Goal: Transaction & Acquisition: Download file/media

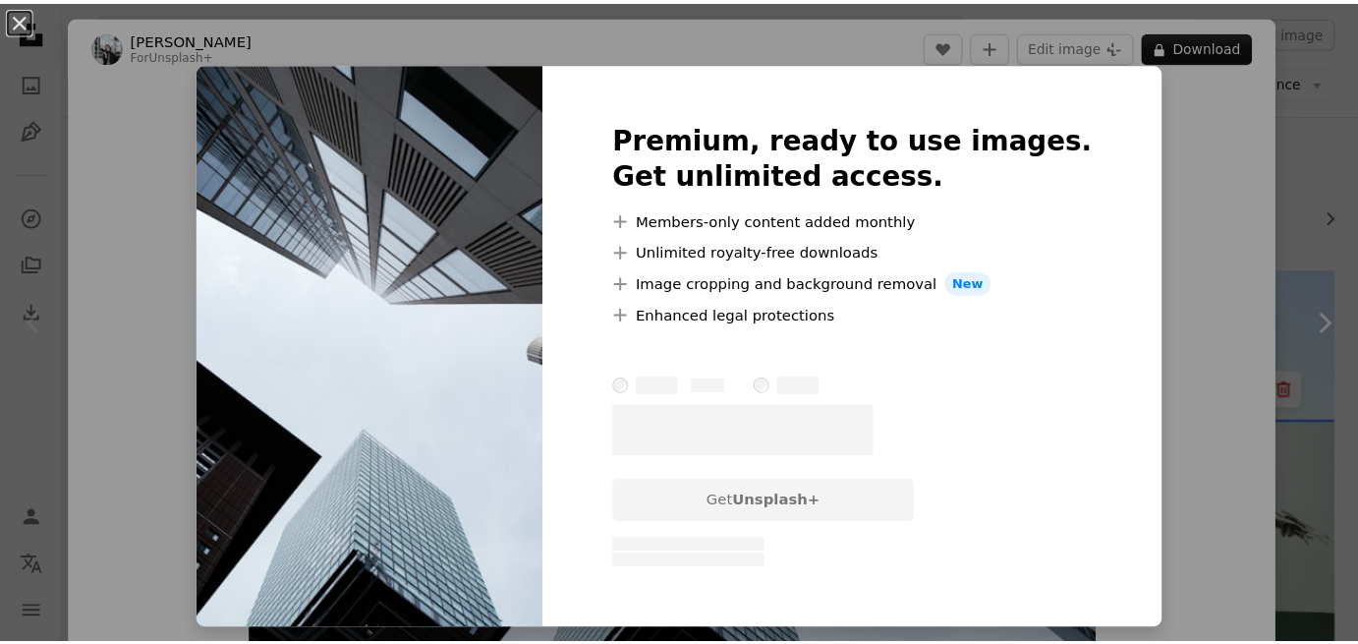
scroll to position [79, 0]
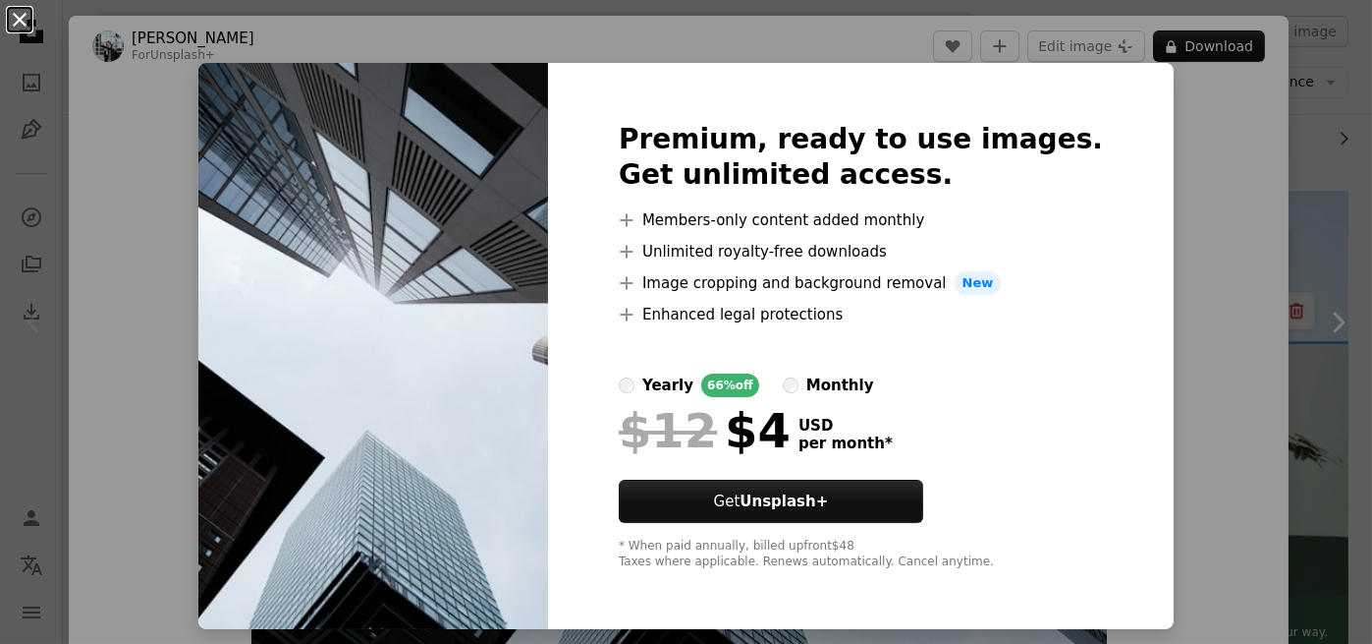
click at [24, 24] on button "An X shape" at bounding box center [20, 20] width 24 height 24
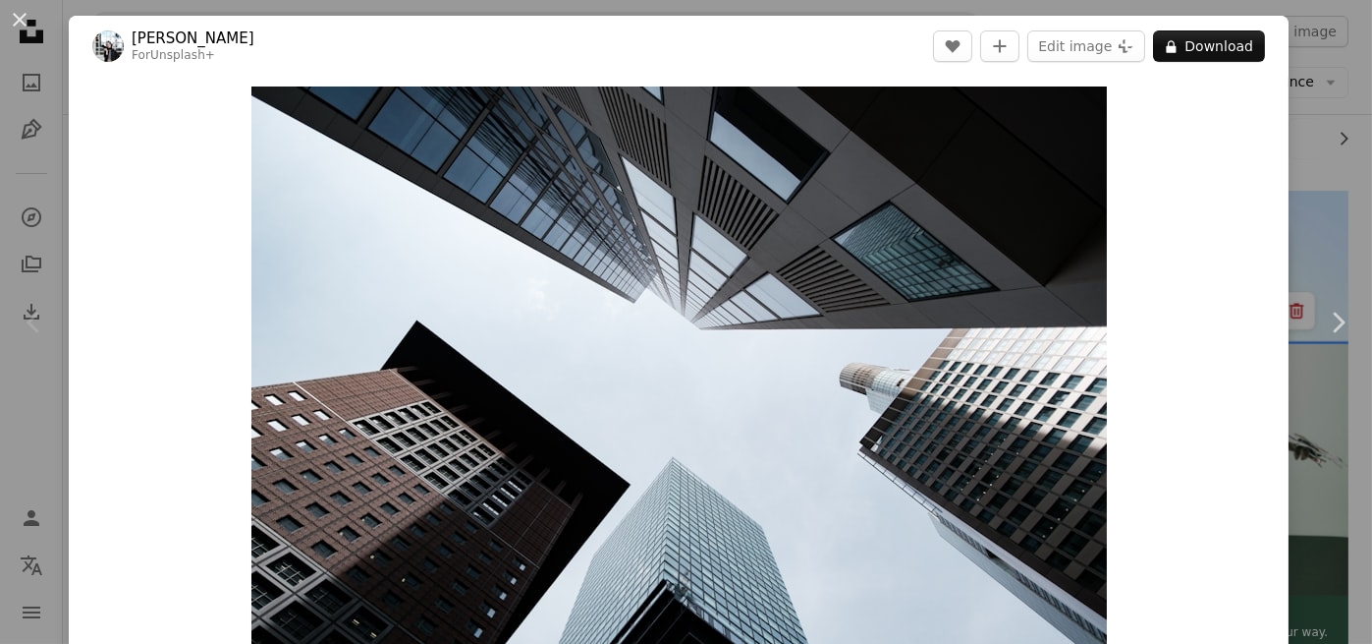
click at [24, 24] on button "An X shape" at bounding box center [20, 20] width 24 height 24
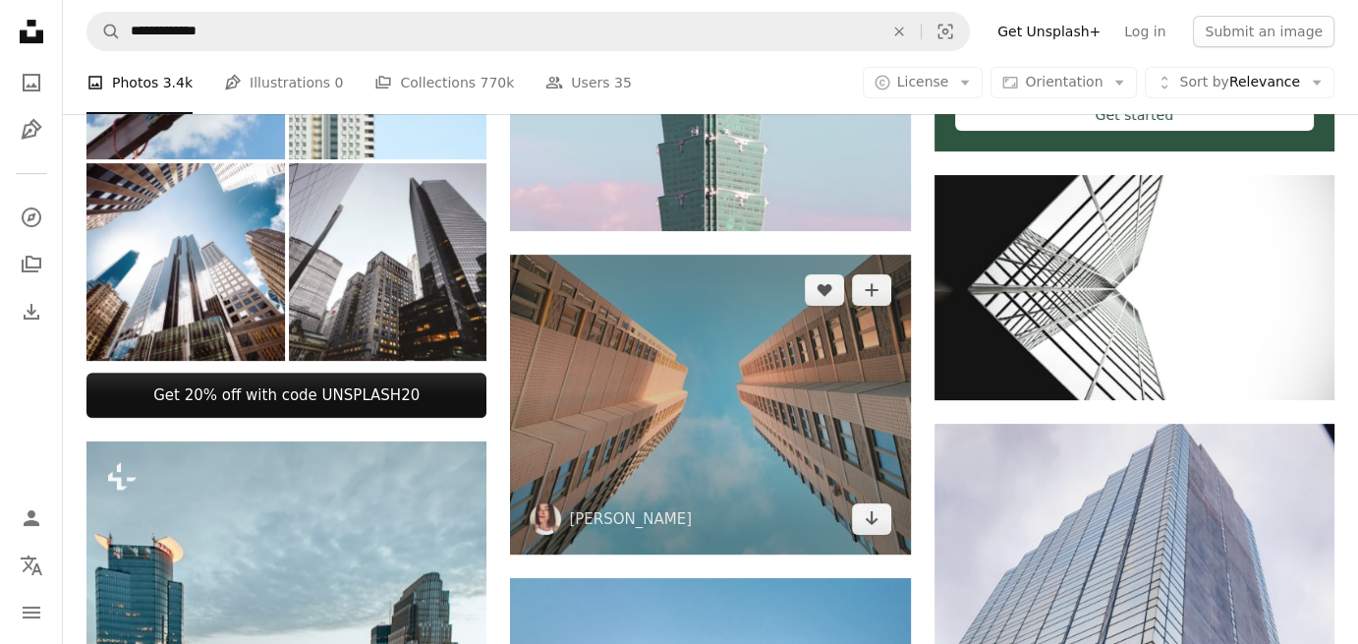
scroll to position [668, 0]
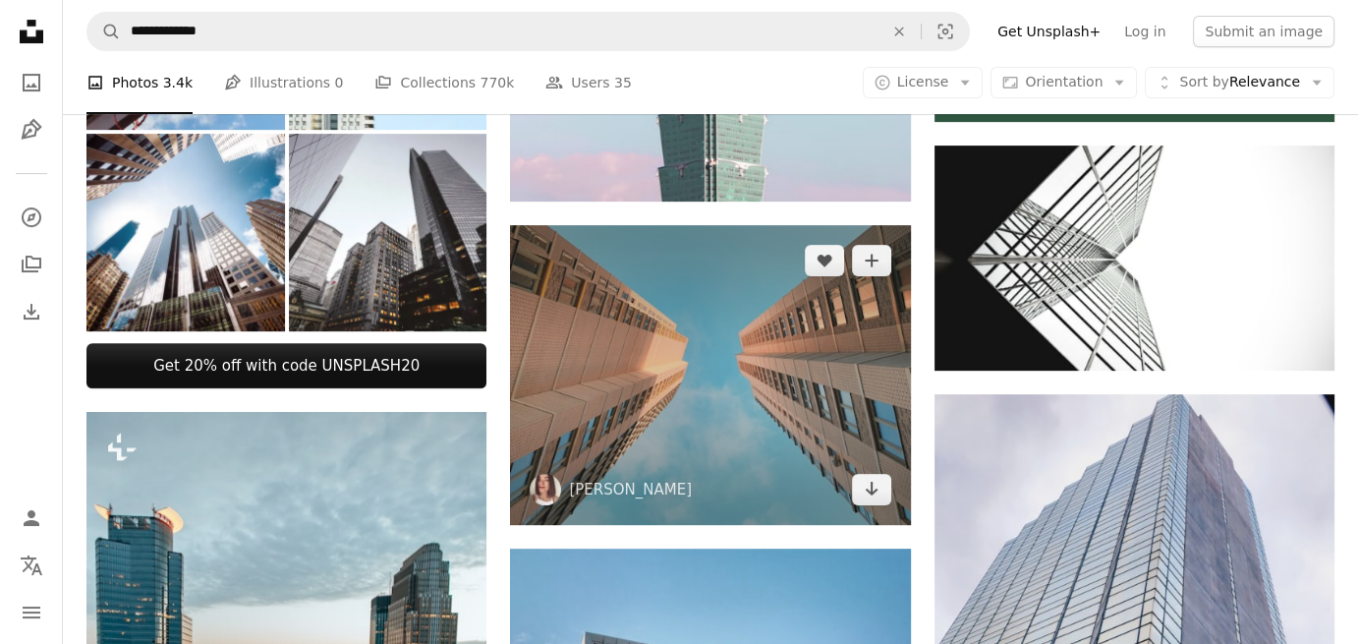
click at [797, 448] on img at bounding box center [710, 375] width 400 height 300
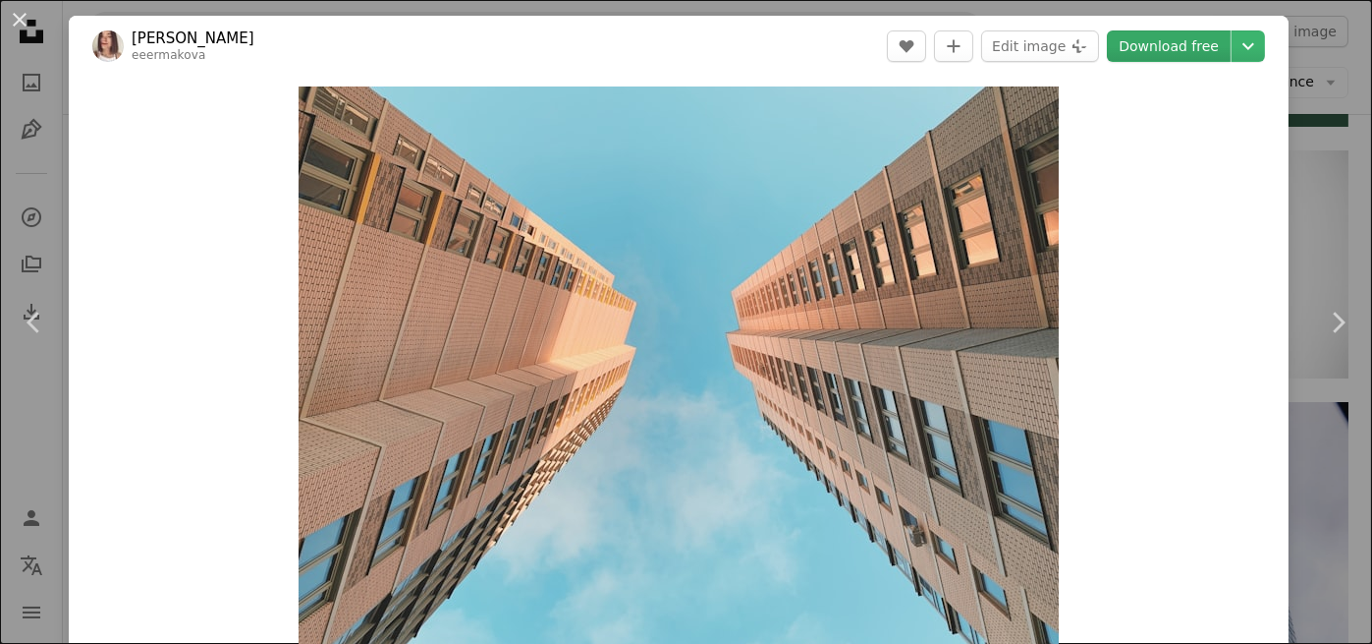
click at [1188, 55] on link "Download free" at bounding box center [1169, 45] width 124 height 31
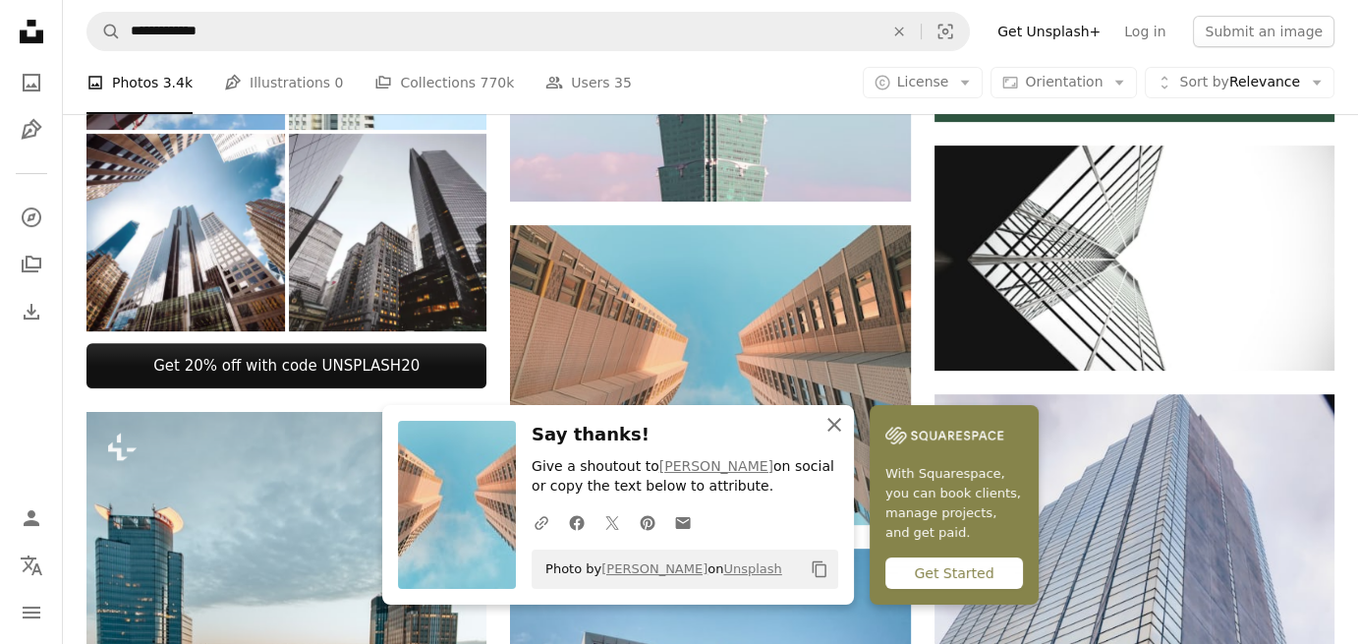
click at [826, 424] on icon "An X shape" at bounding box center [834, 425] width 24 height 24
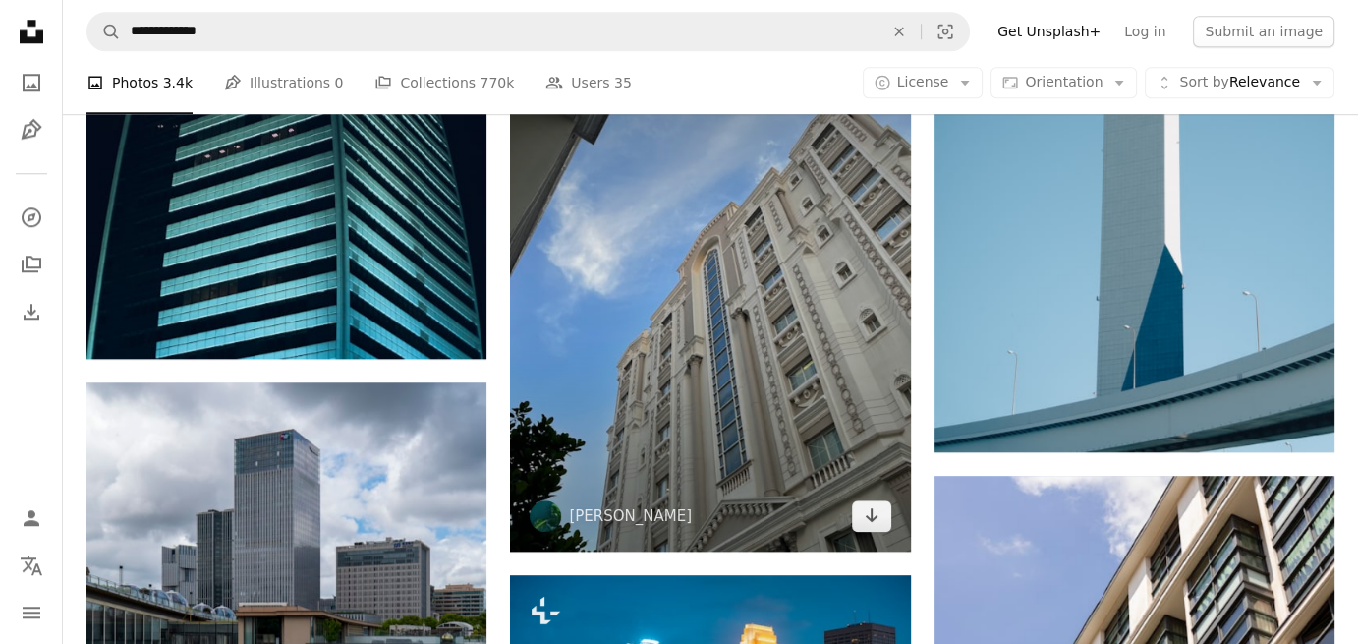
scroll to position [1847, 0]
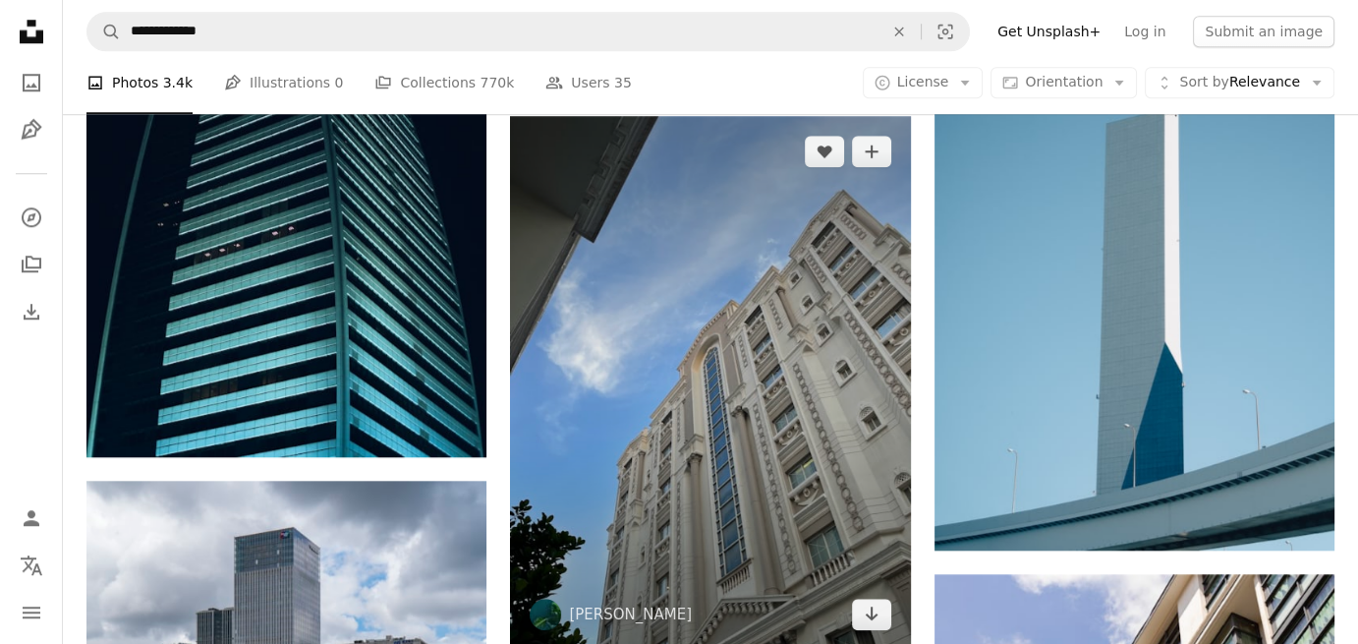
click at [775, 416] on img at bounding box center [710, 382] width 400 height 533
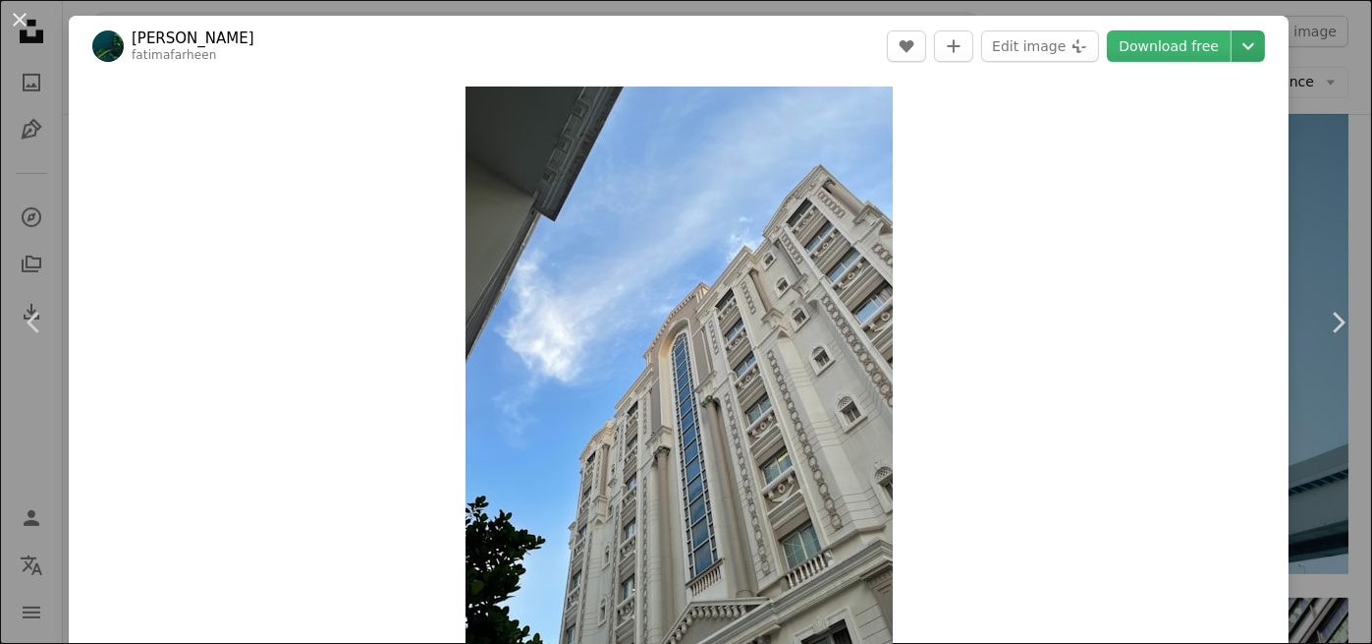
click at [1243, 49] on icon "Choose download size" at bounding box center [1249, 46] width 12 height 7
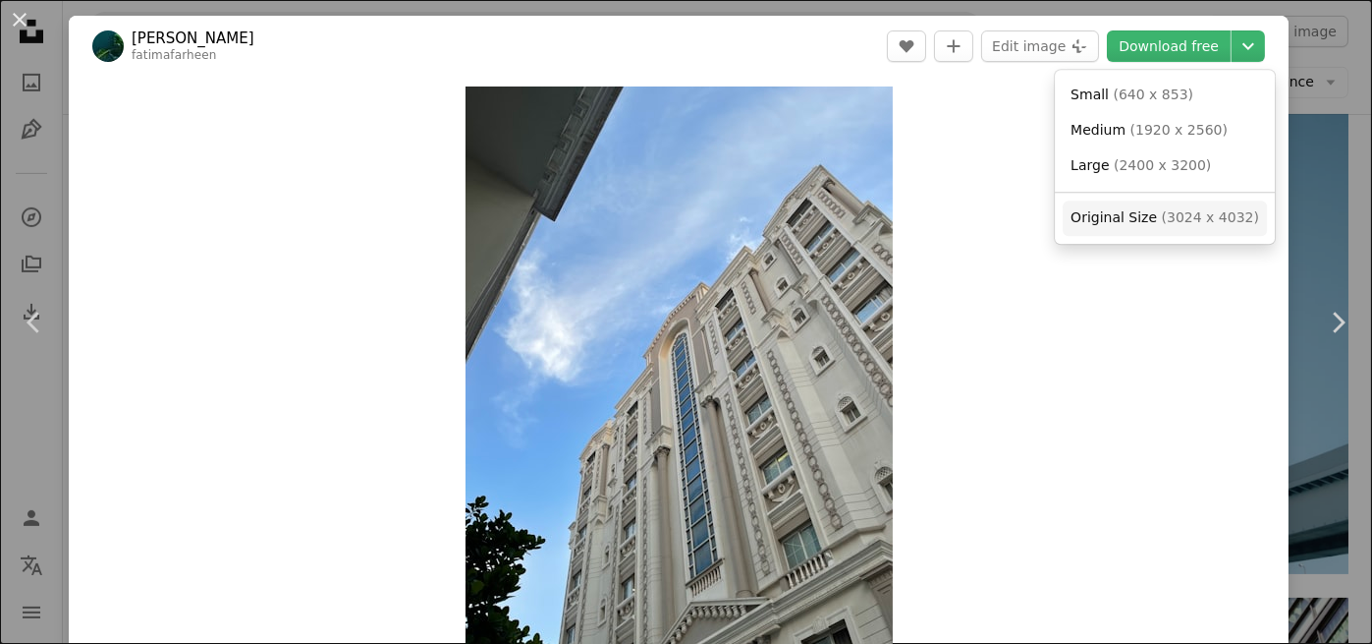
click at [1169, 233] on link "Original Size ( 3024 x 4032 )" at bounding box center [1165, 217] width 204 height 35
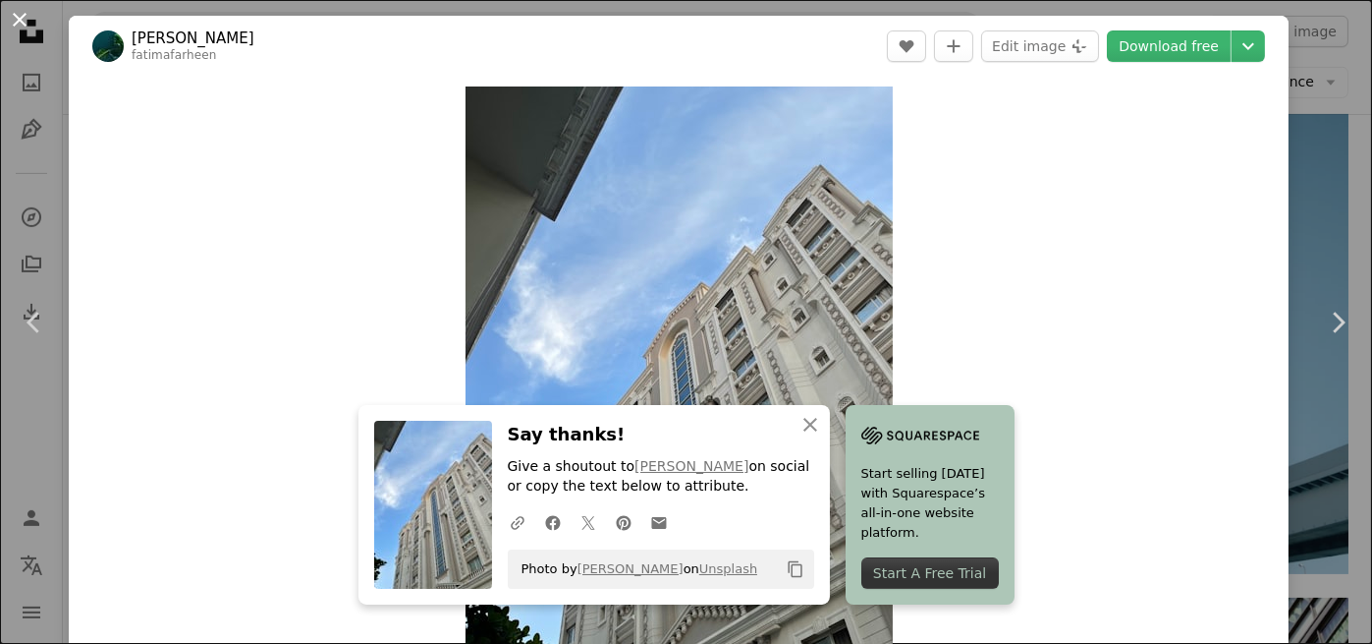
click at [8, 30] on button "An X shape" at bounding box center [20, 20] width 24 height 24
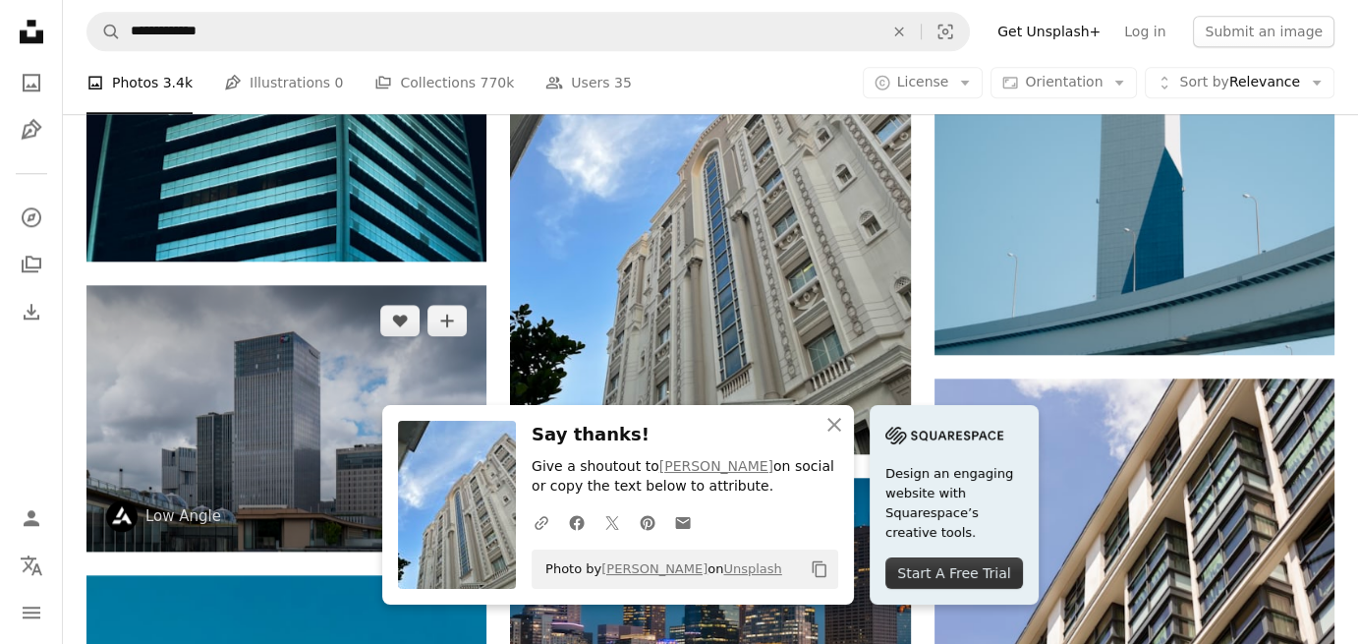
scroll to position [2044, 0]
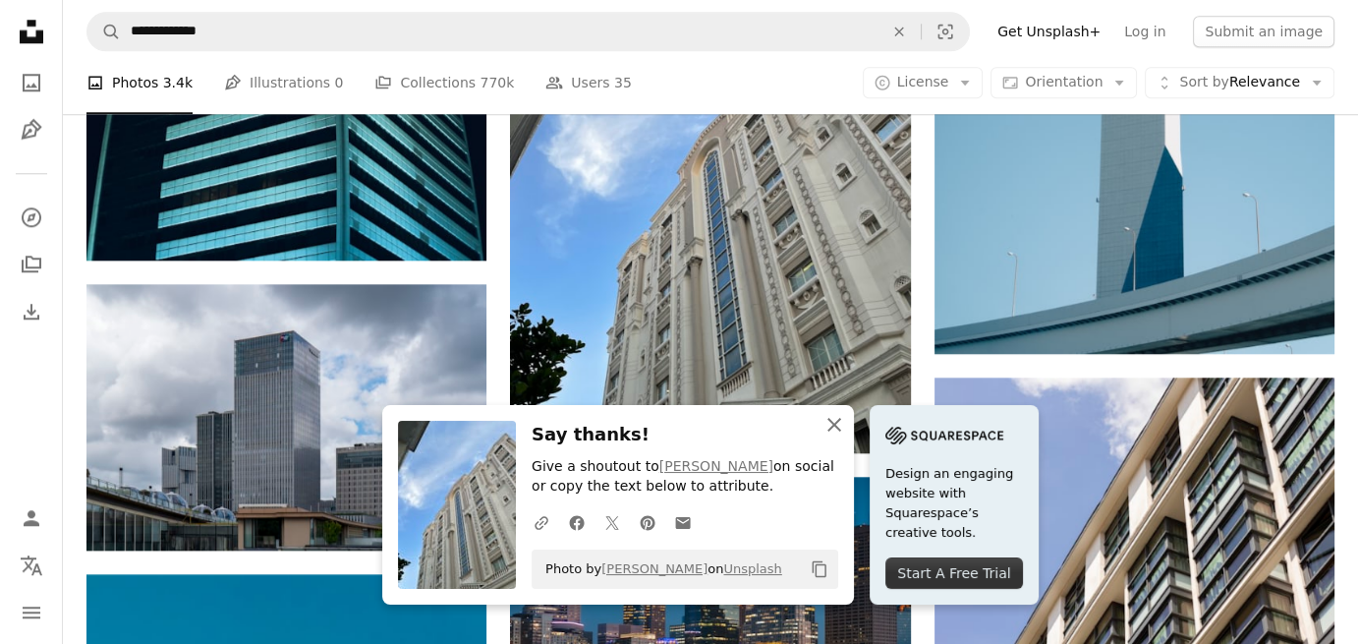
click at [832, 422] on icon "button" at bounding box center [834, 425] width 14 height 14
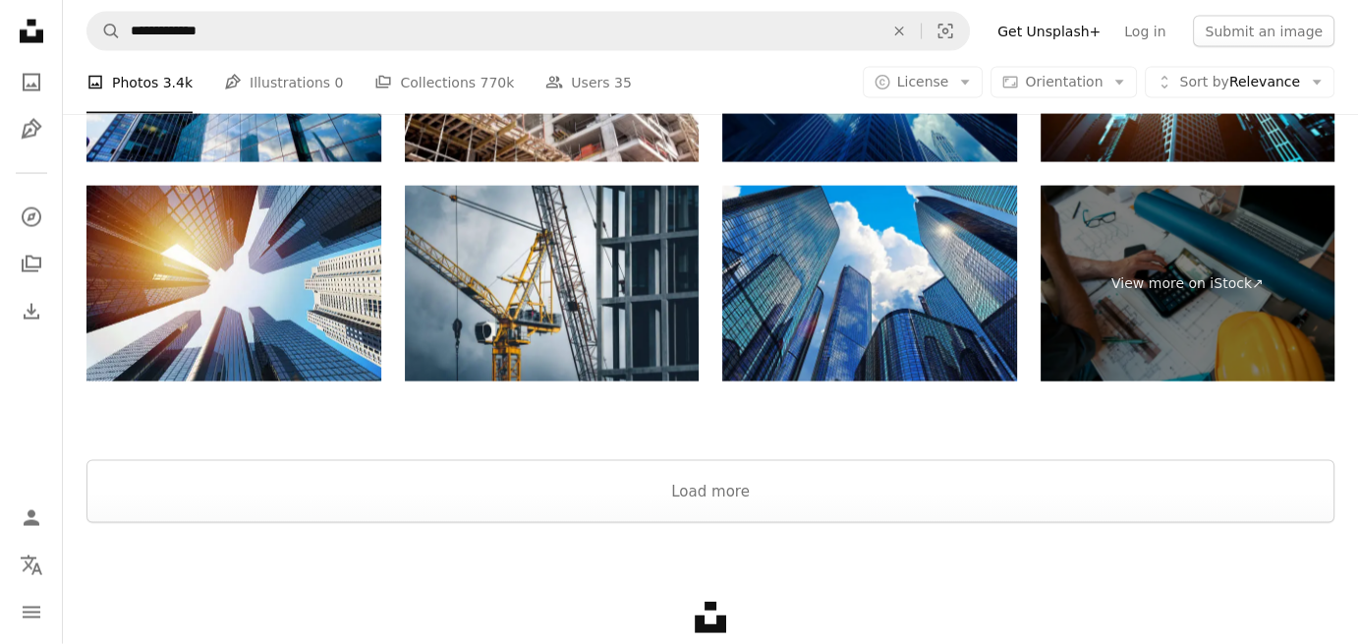
scroll to position [4239, 0]
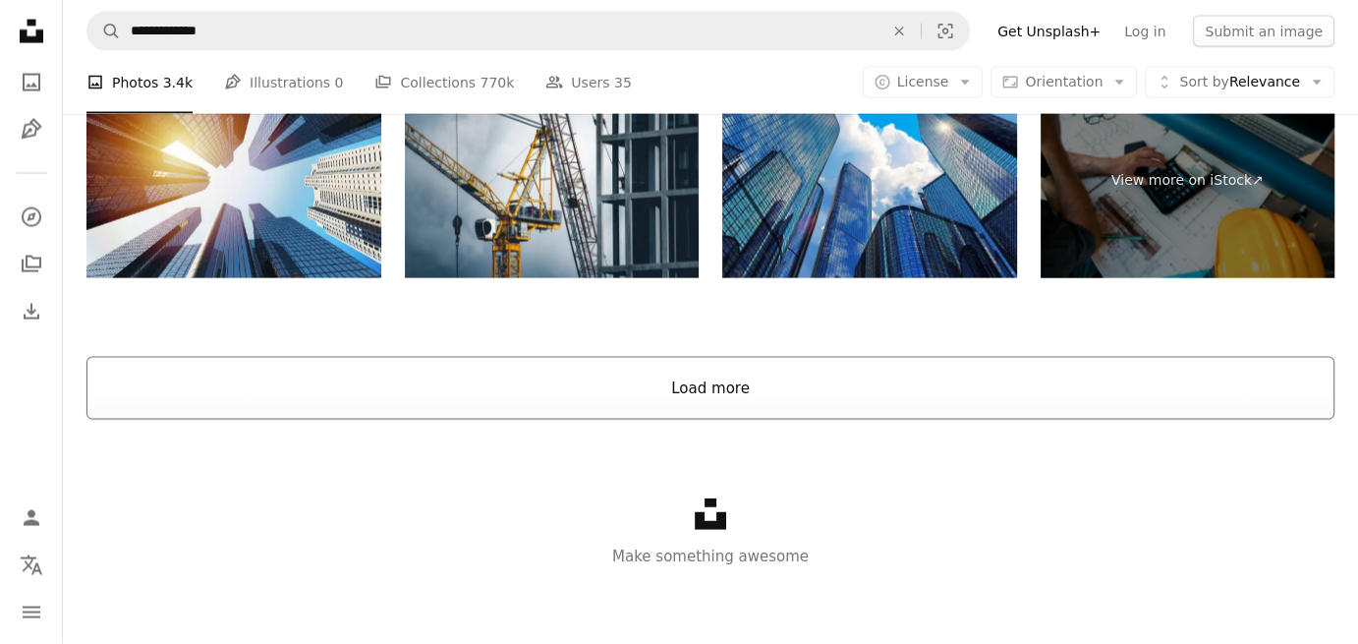
click at [731, 409] on button "Load more" at bounding box center [710, 388] width 1248 height 63
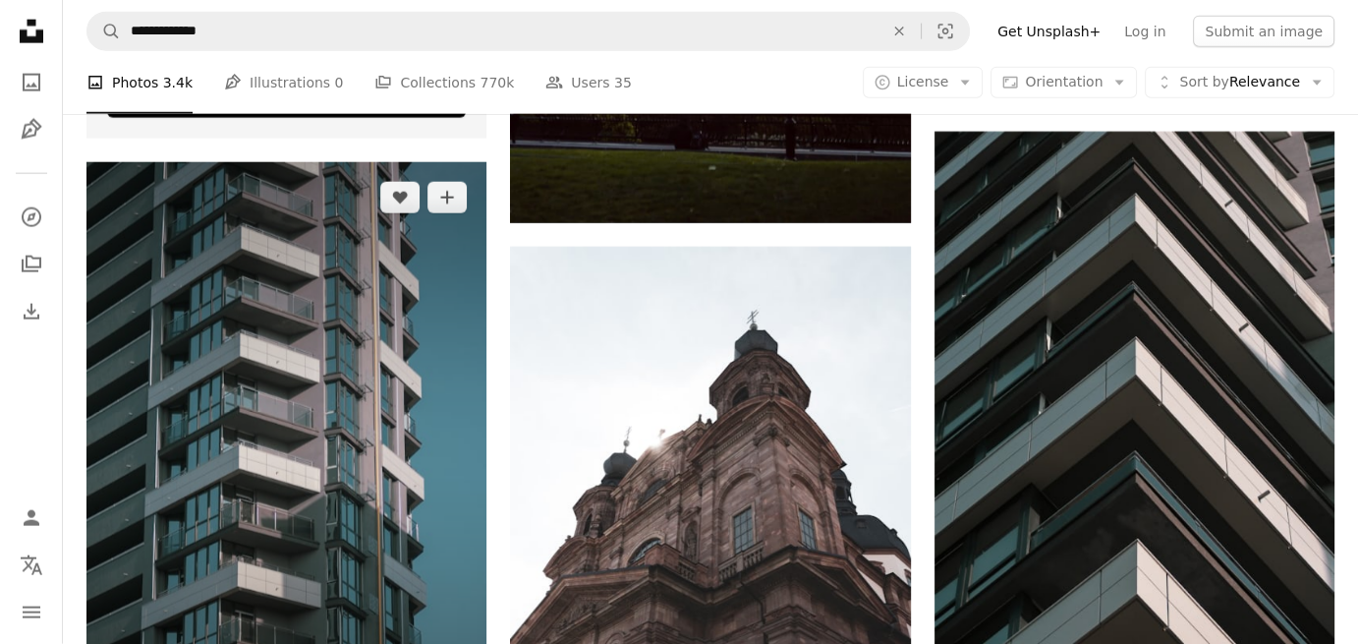
scroll to position [4732, 0]
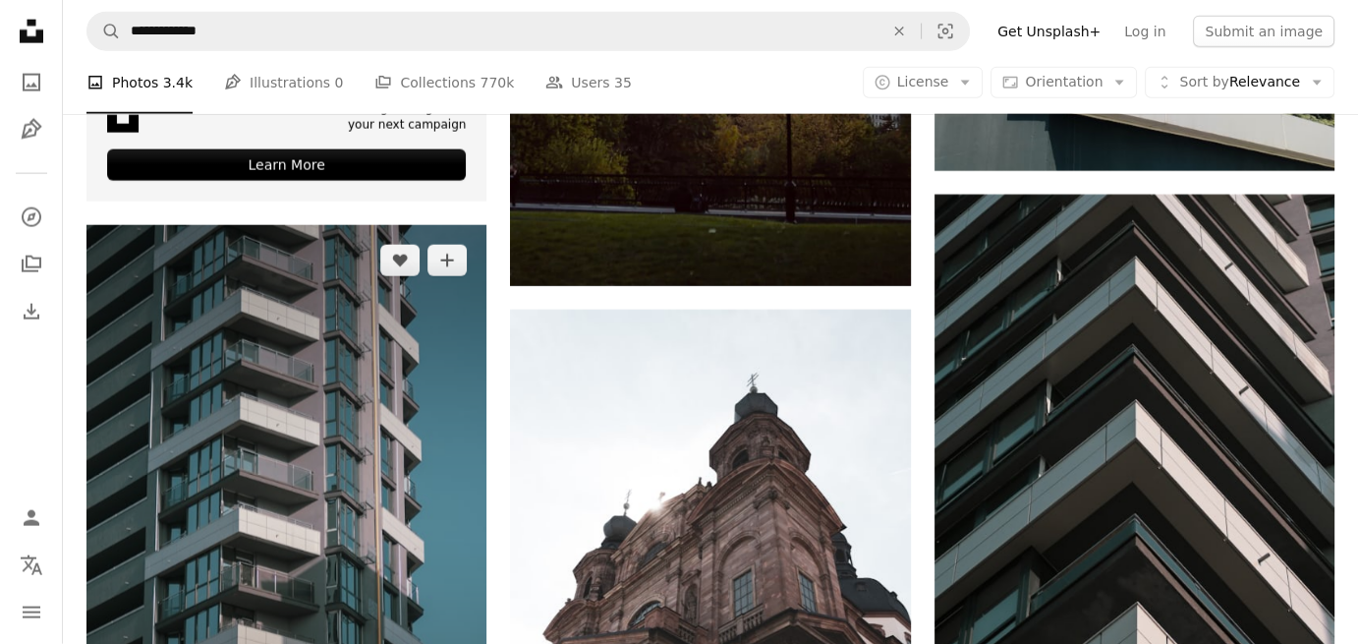
click at [307, 404] on img at bounding box center [286, 525] width 400 height 600
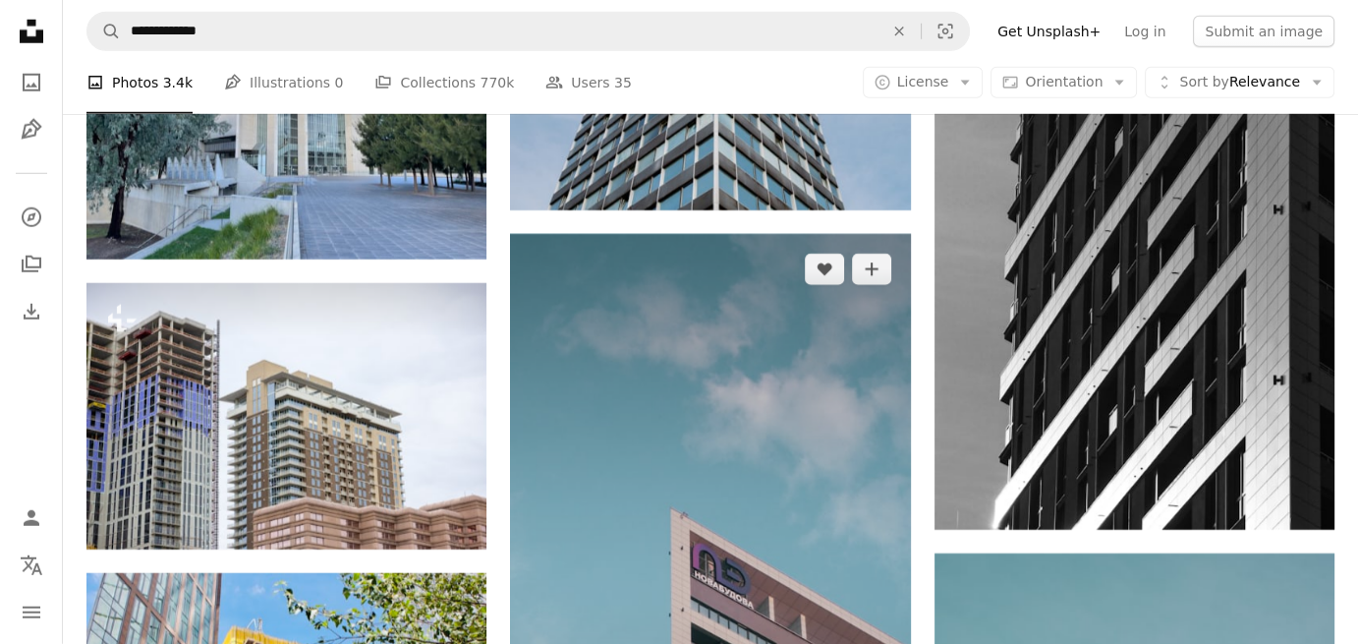
scroll to position [5615, 0]
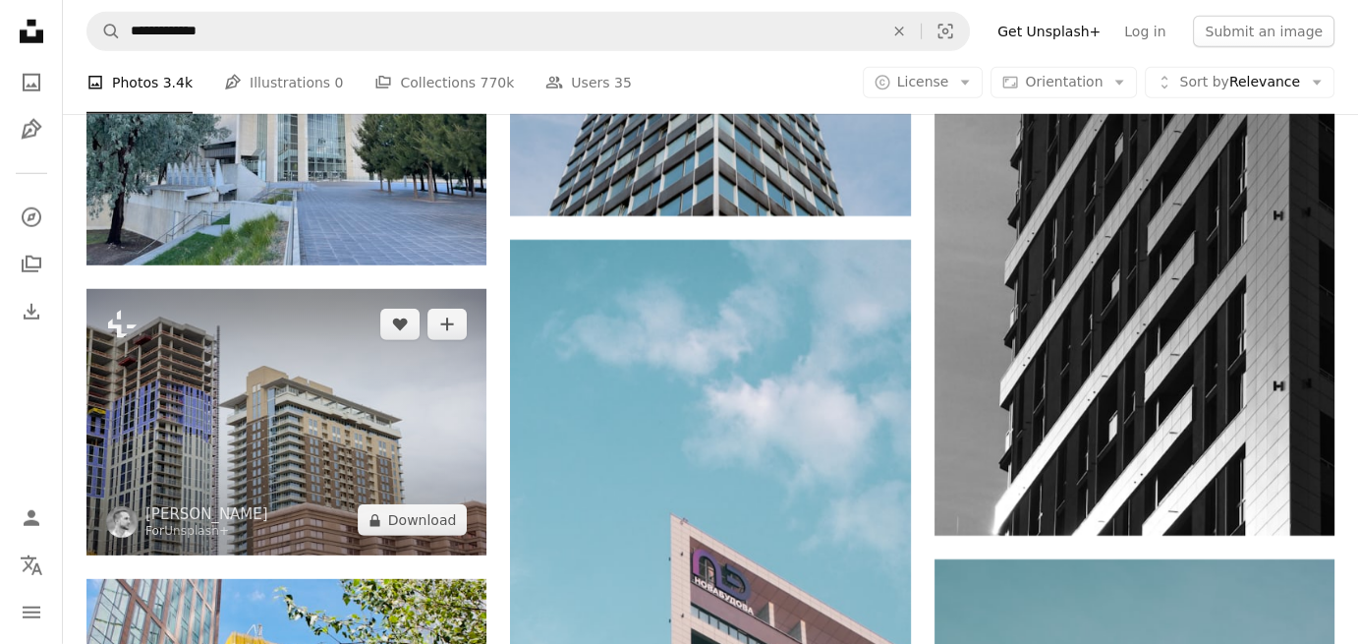
click at [189, 451] on img at bounding box center [286, 422] width 400 height 266
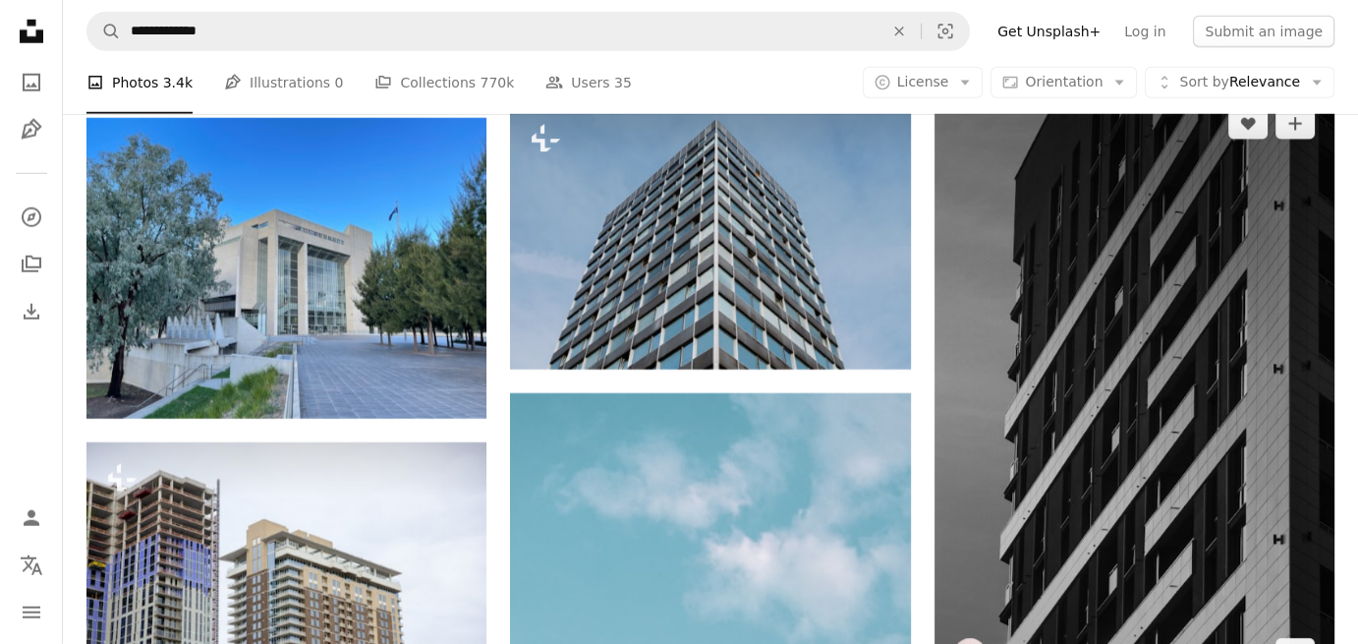
scroll to position [5321, 0]
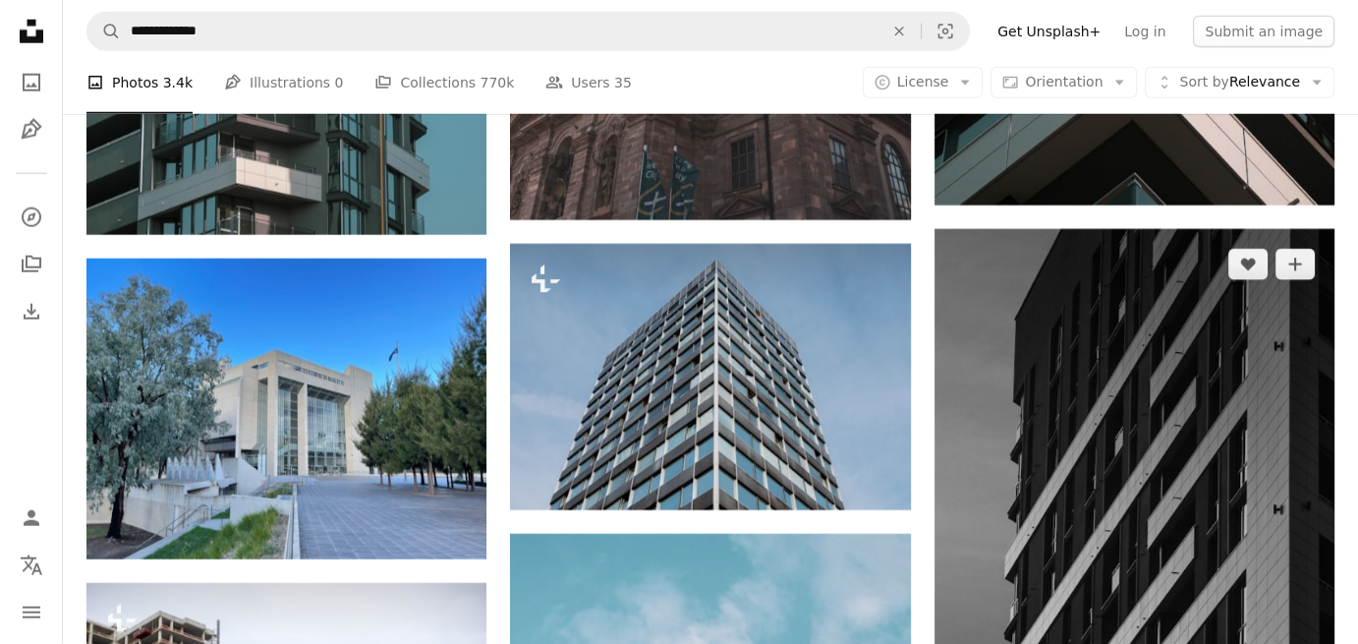
click at [1152, 541] on img at bounding box center [1134, 529] width 400 height 600
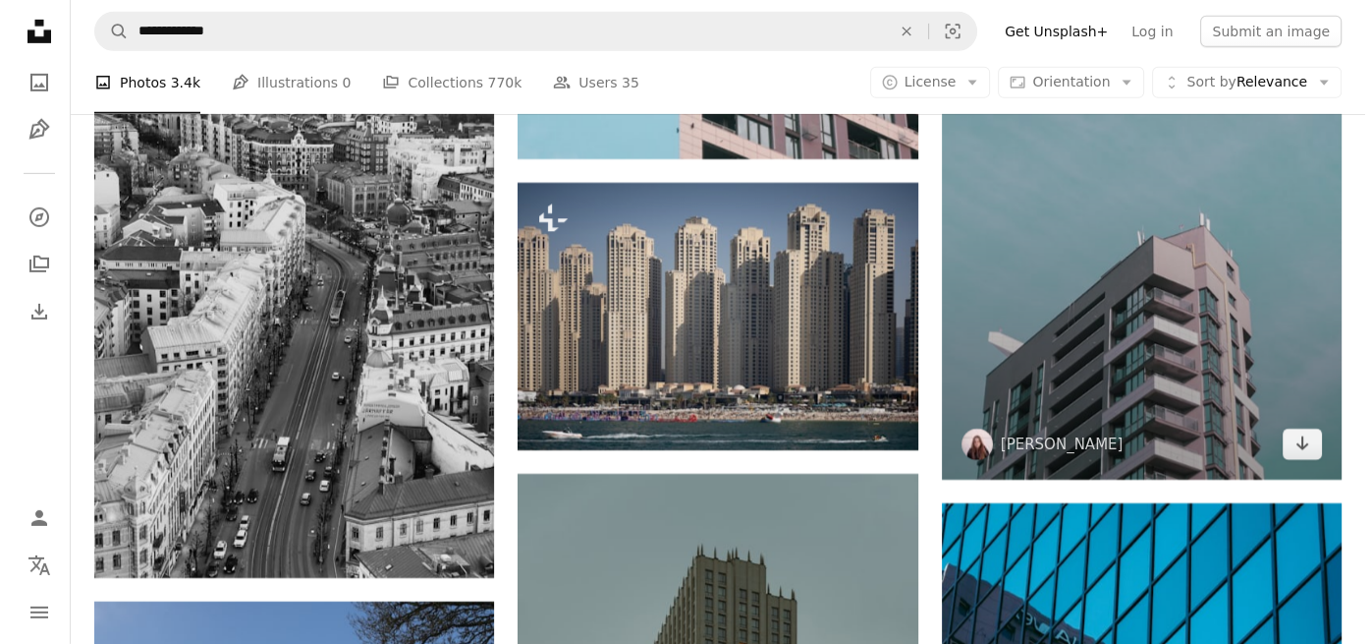
scroll to position [6303, 0]
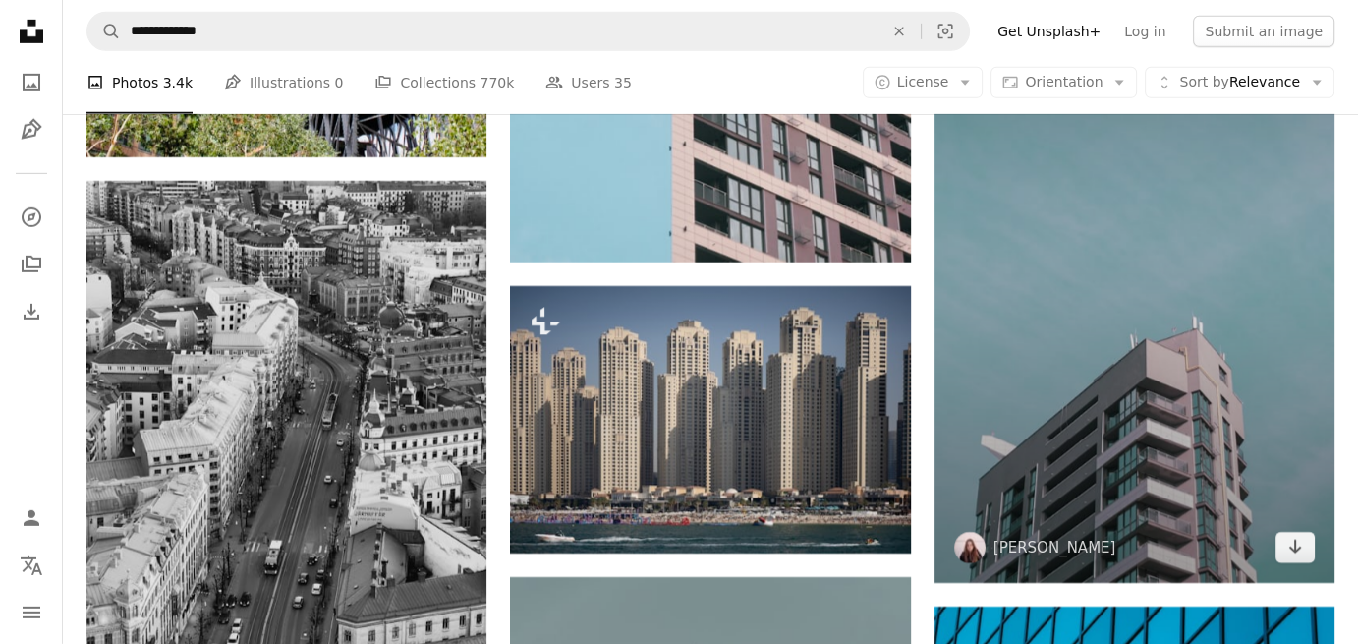
click at [1149, 502] on img at bounding box center [1134, 225] width 400 height 711
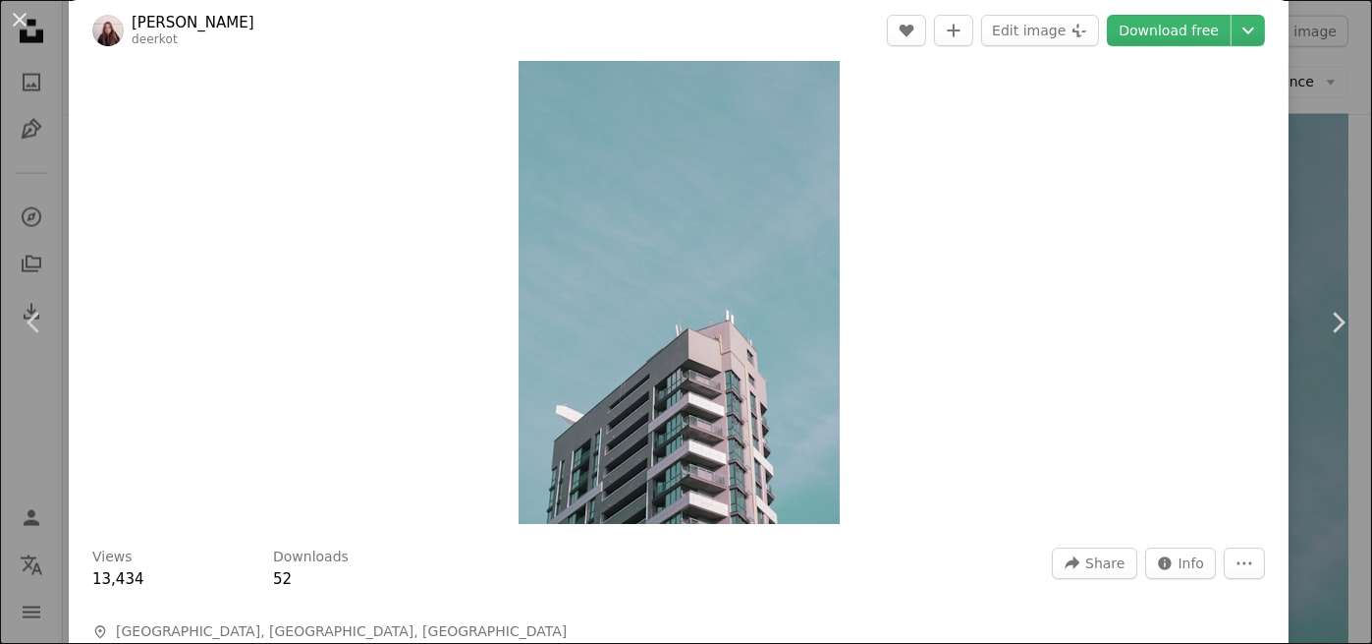
scroll to position [295, 0]
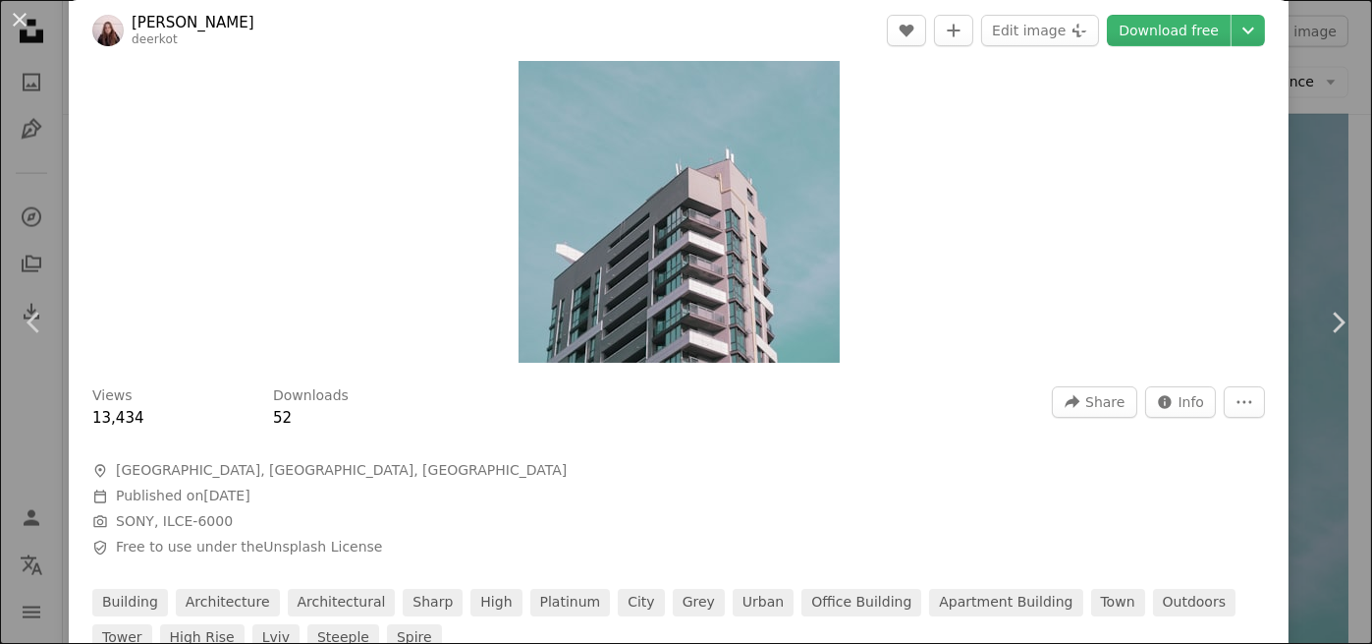
click at [720, 331] on img "Zoom in on this image" at bounding box center [679, 77] width 321 height 571
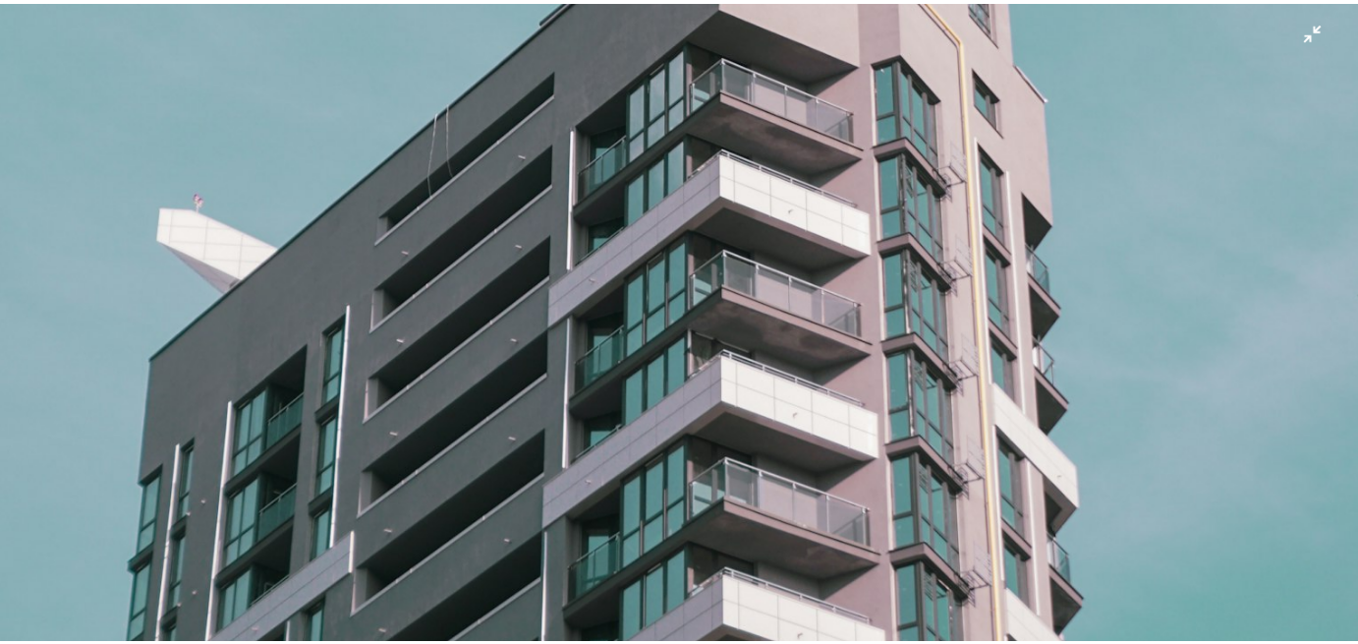
scroll to position [1743, 0]
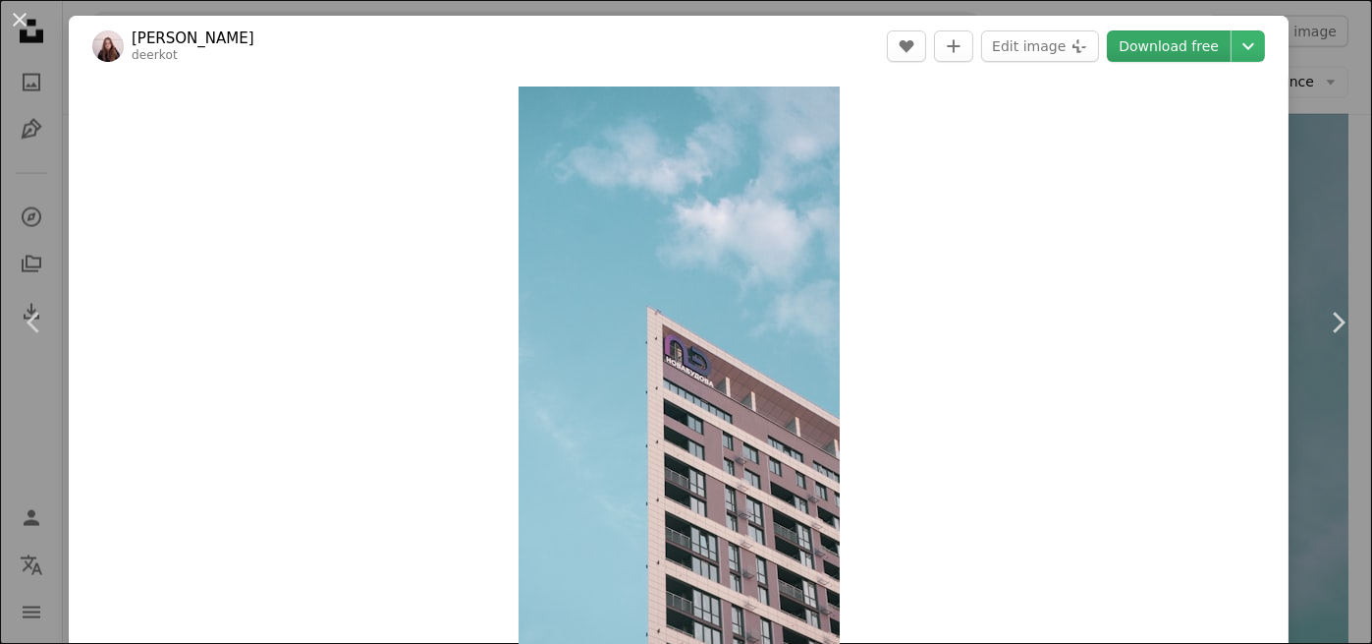
click at [1175, 46] on link "Download free" at bounding box center [1169, 45] width 124 height 31
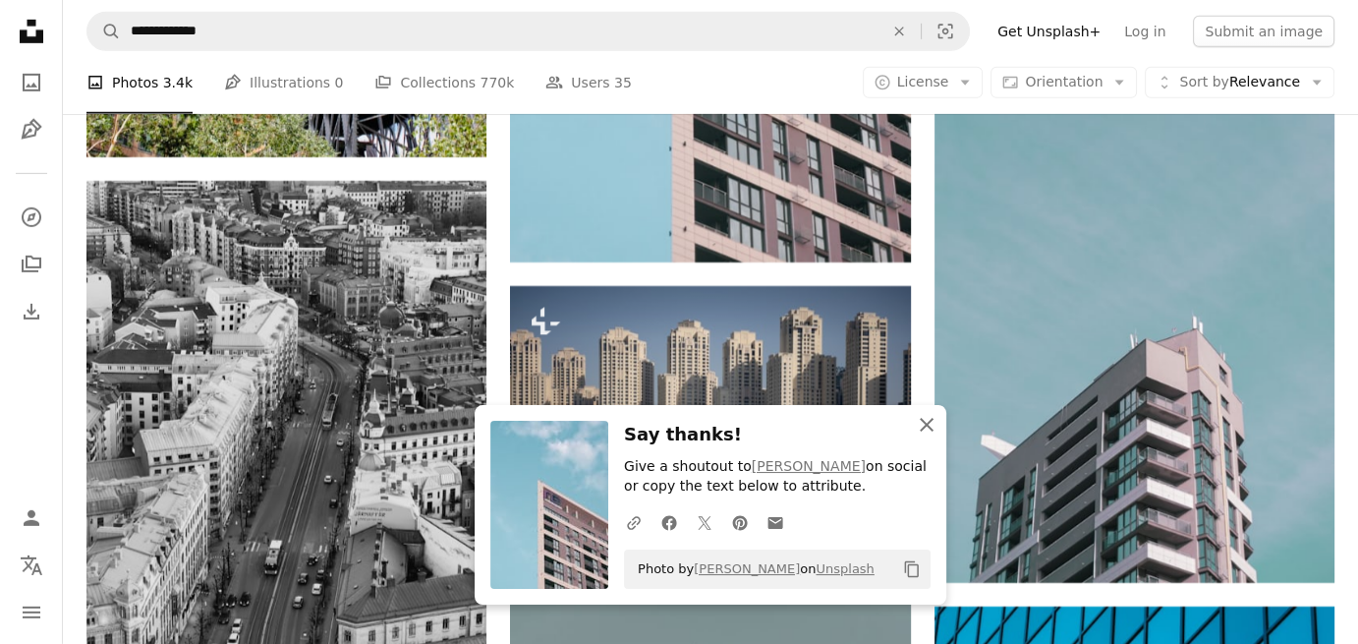
click at [929, 418] on icon "An X shape" at bounding box center [927, 425] width 24 height 24
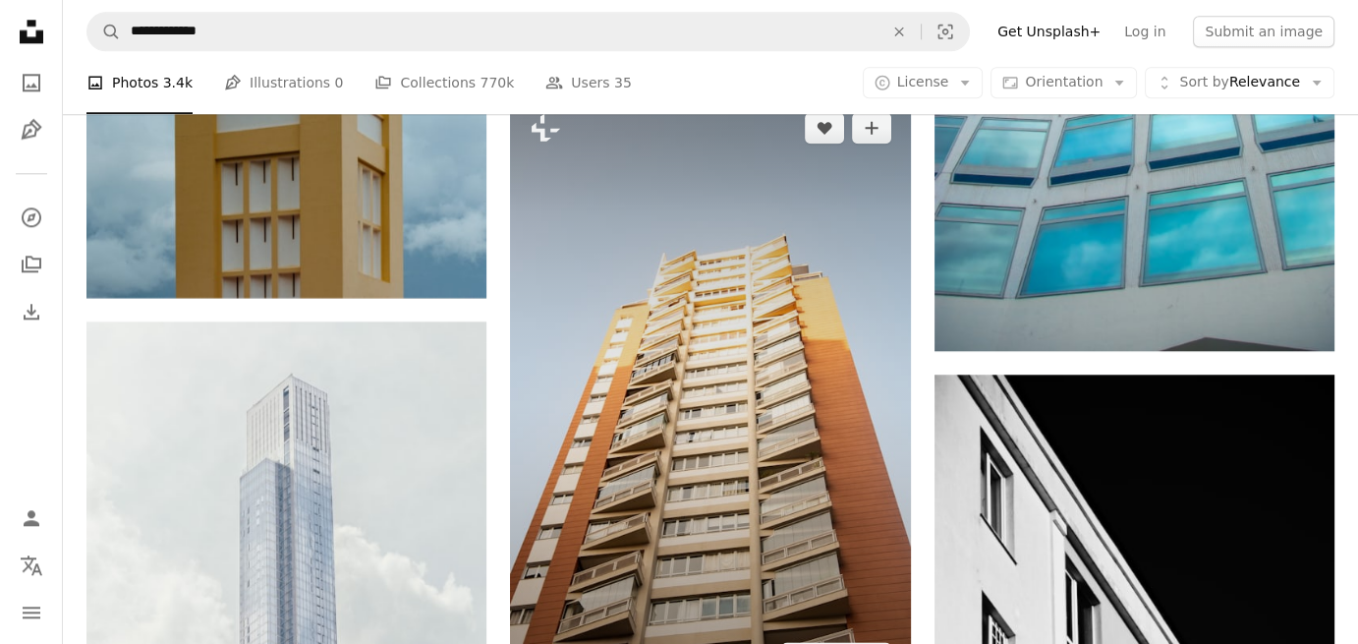
scroll to position [9840, 0]
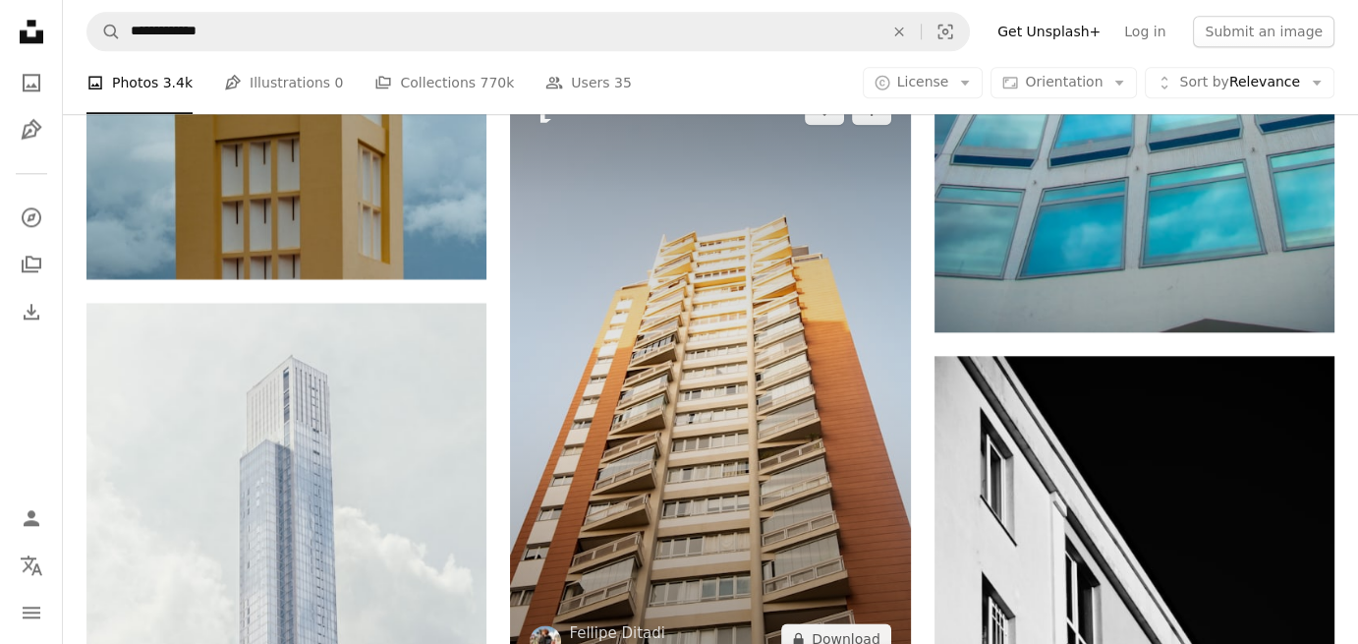
click at [717, 500] on img at bounding box center [710, 374] width 400 height 600
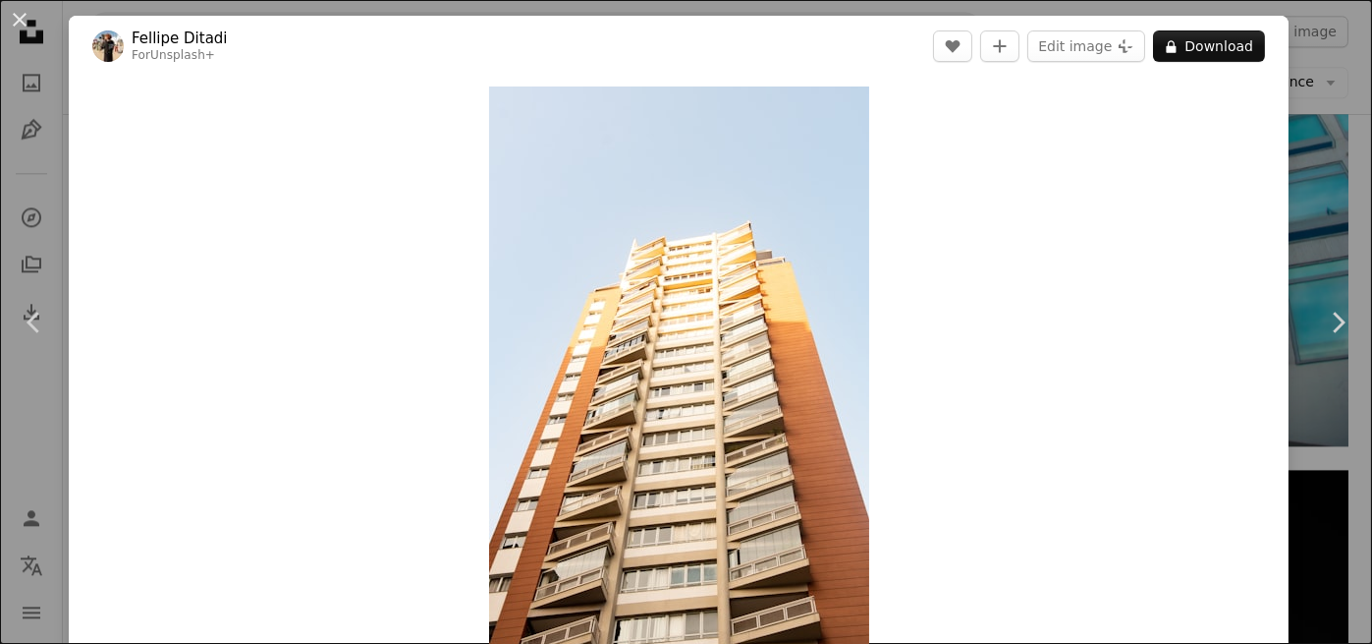
click at [17, 19] on button "An X shape" at bounding box center [20, 20] width 24 height 24
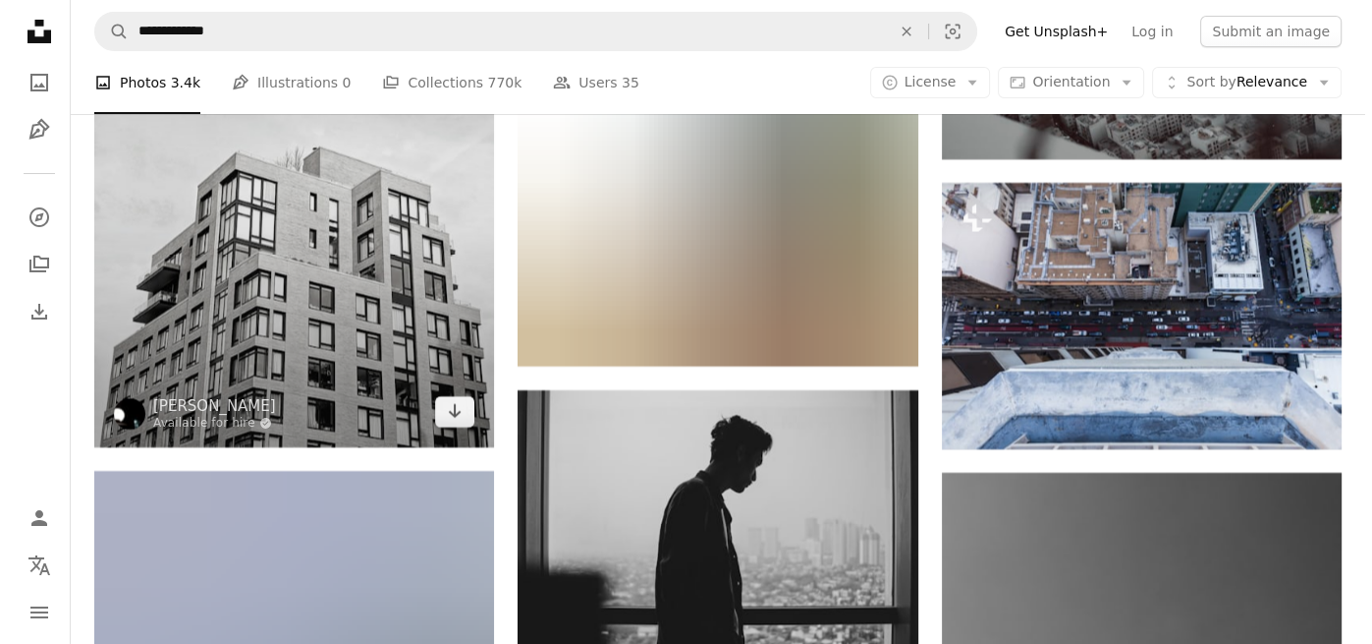
scroll to position [14653, 0]
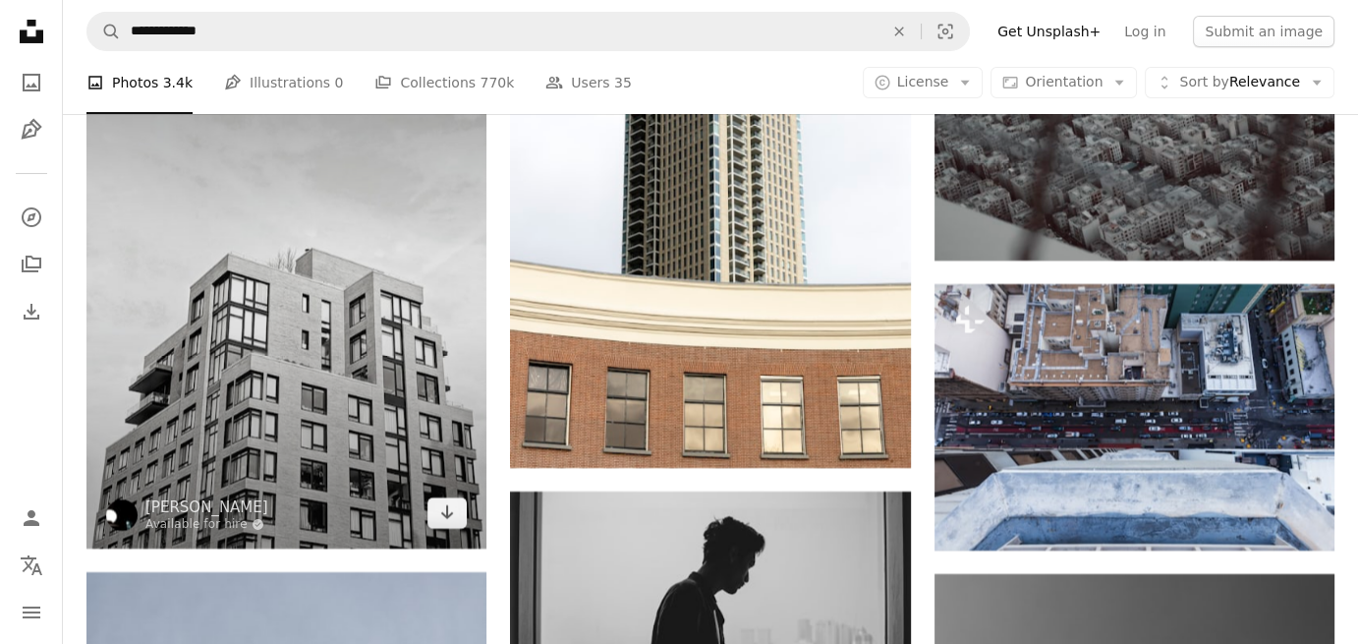
click at [343, 407] on img at bounding box center [286, 281] width 400 height 533
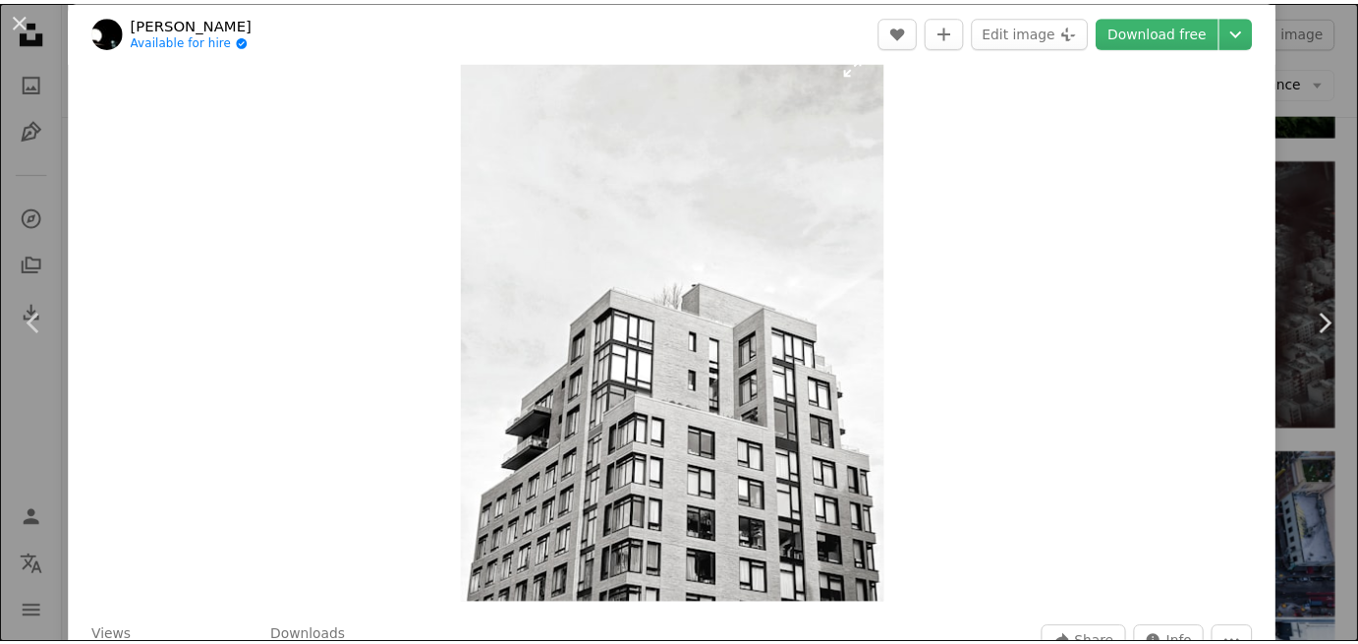
scroll to position [98, 0]
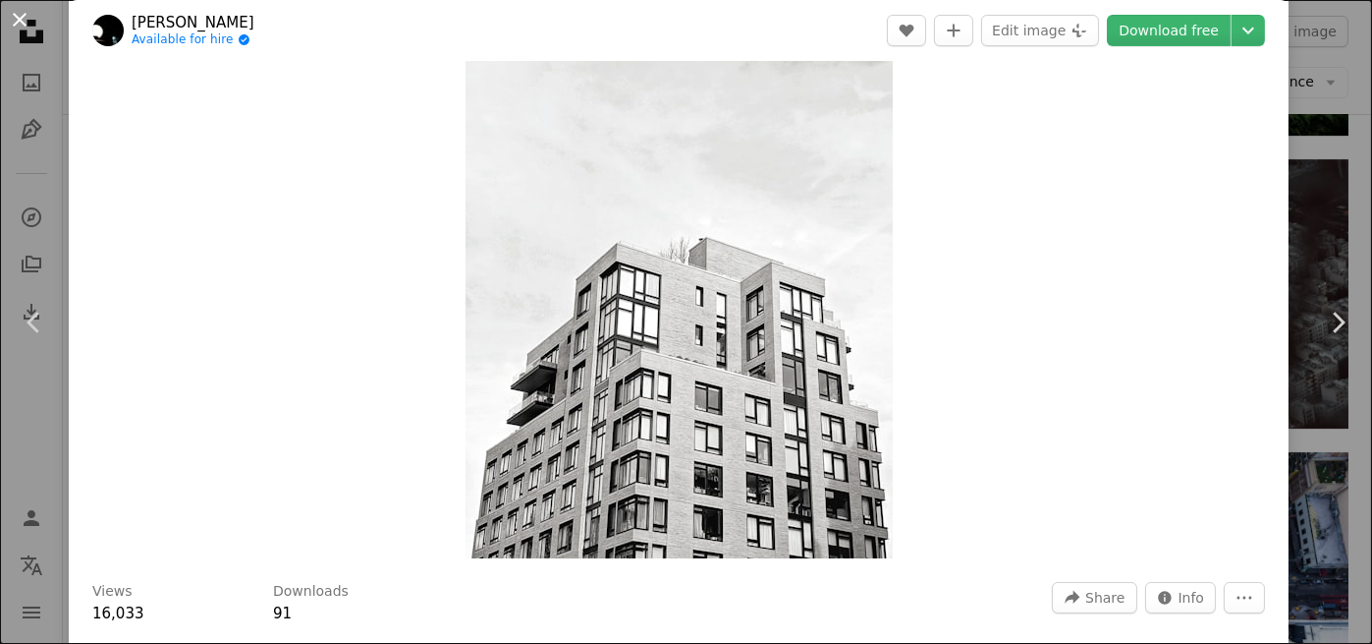
click at [18, 22] on button "An X shape" at bounding box center [20, 20] width 24 height 24
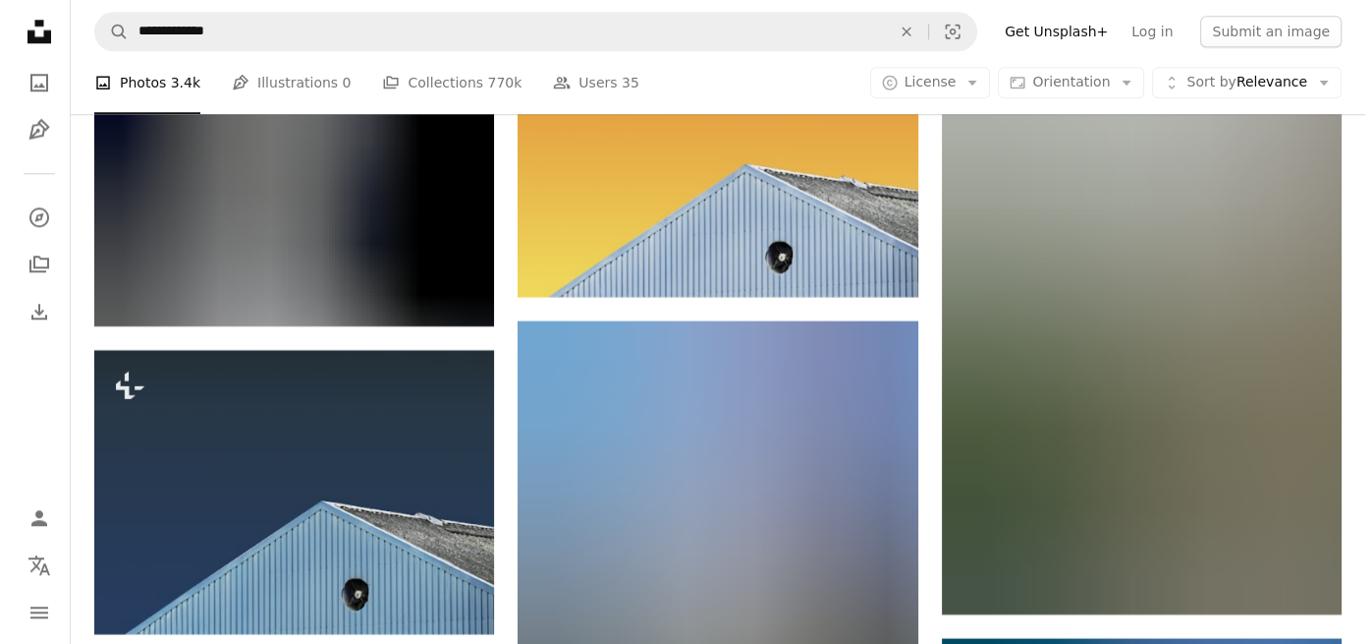
scroll to position [16815, 0]
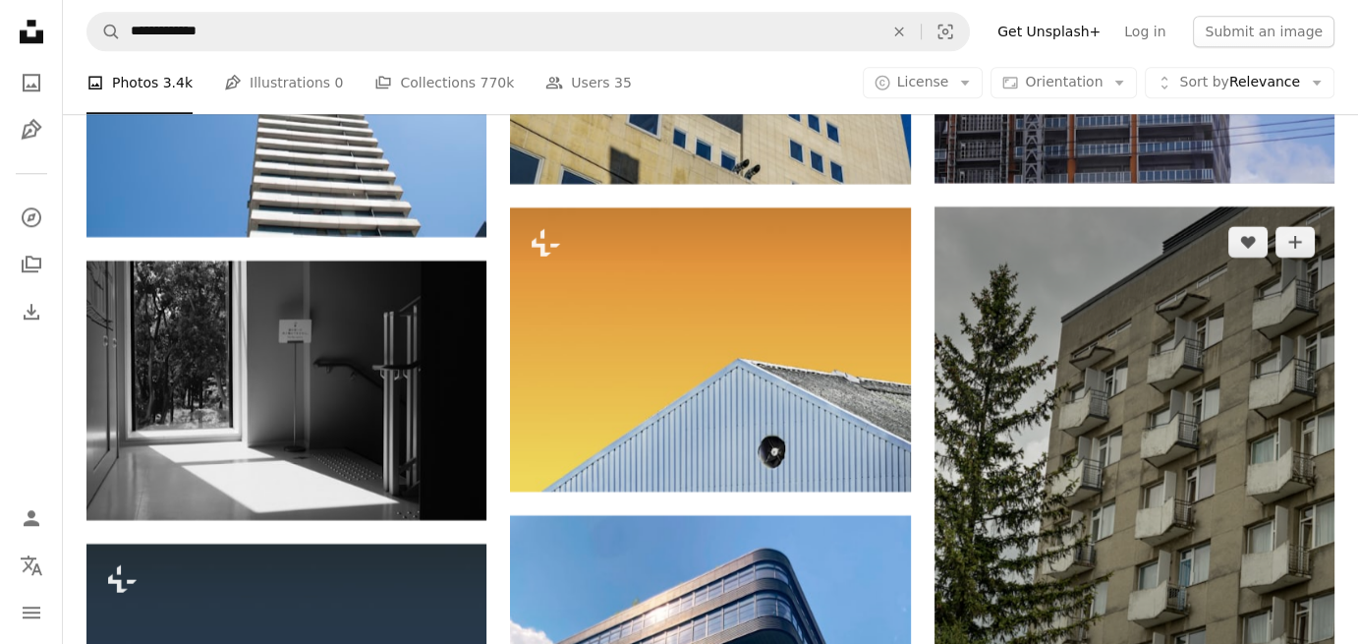
click at [1229, 339] on img at bounding box center [1134, 507] width 400 height 602
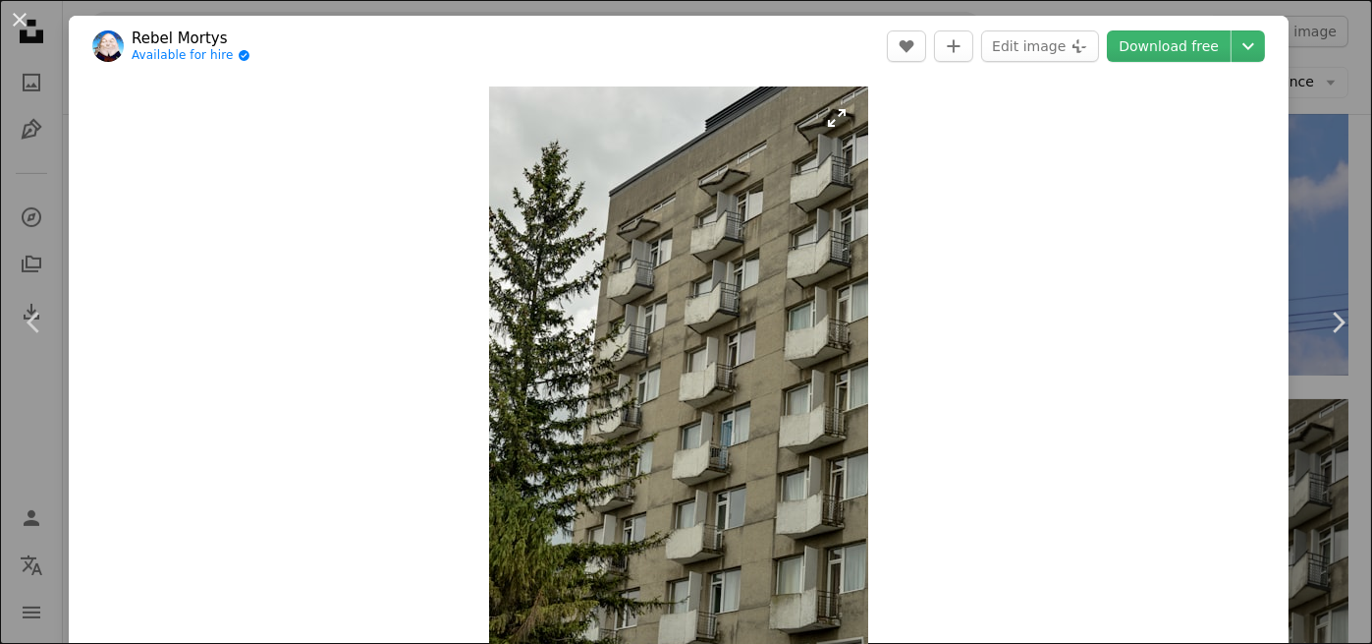
click at [822, 129] on img "Zoom in on this image" at bounding box center [678, 371] width 379 height 571
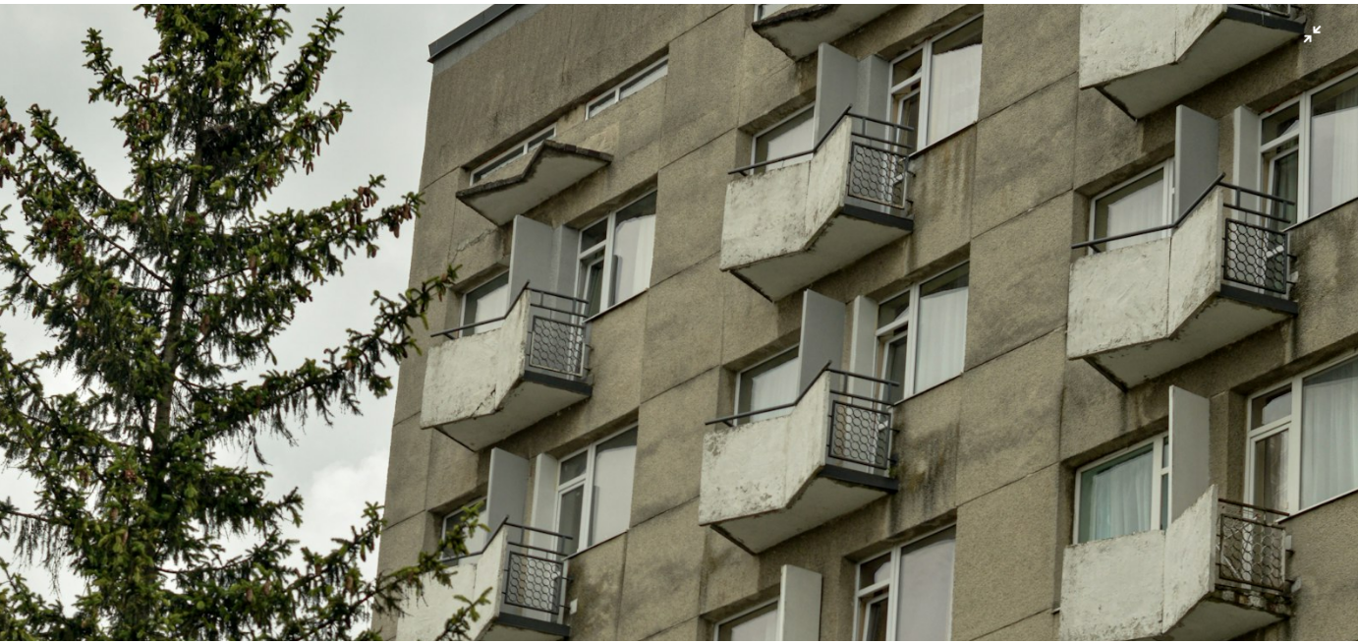
scroll to position [99, 0]
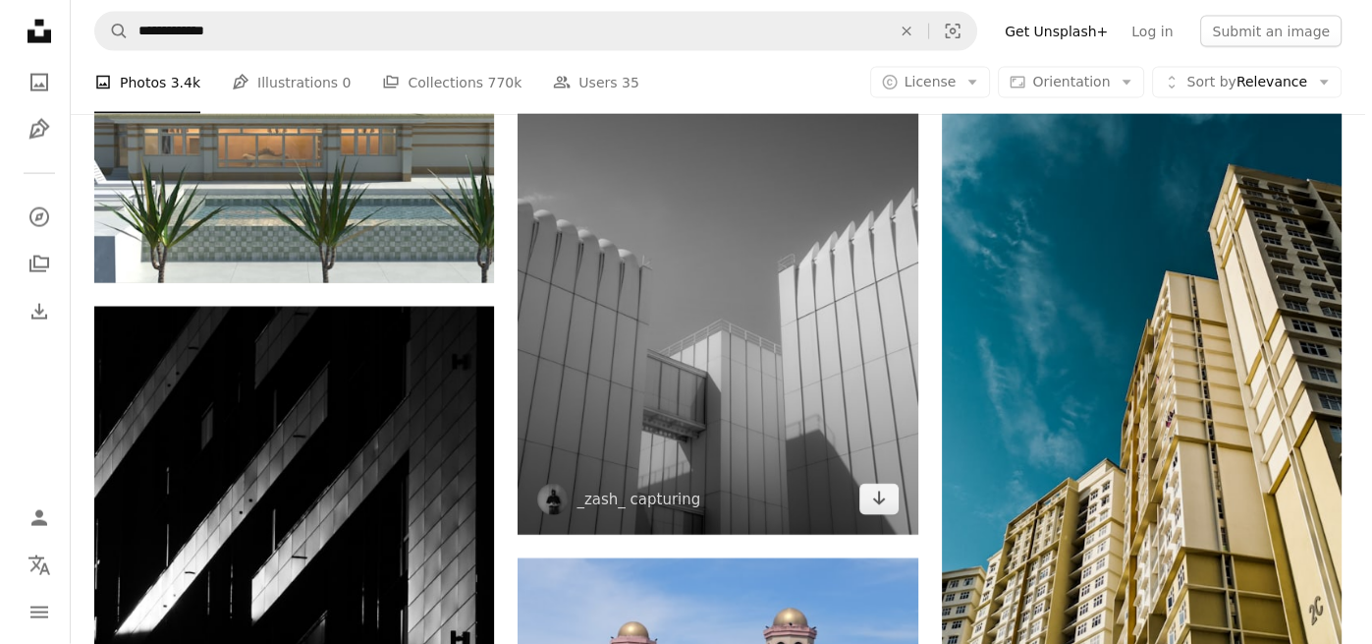
scroll to position [19665, 0]
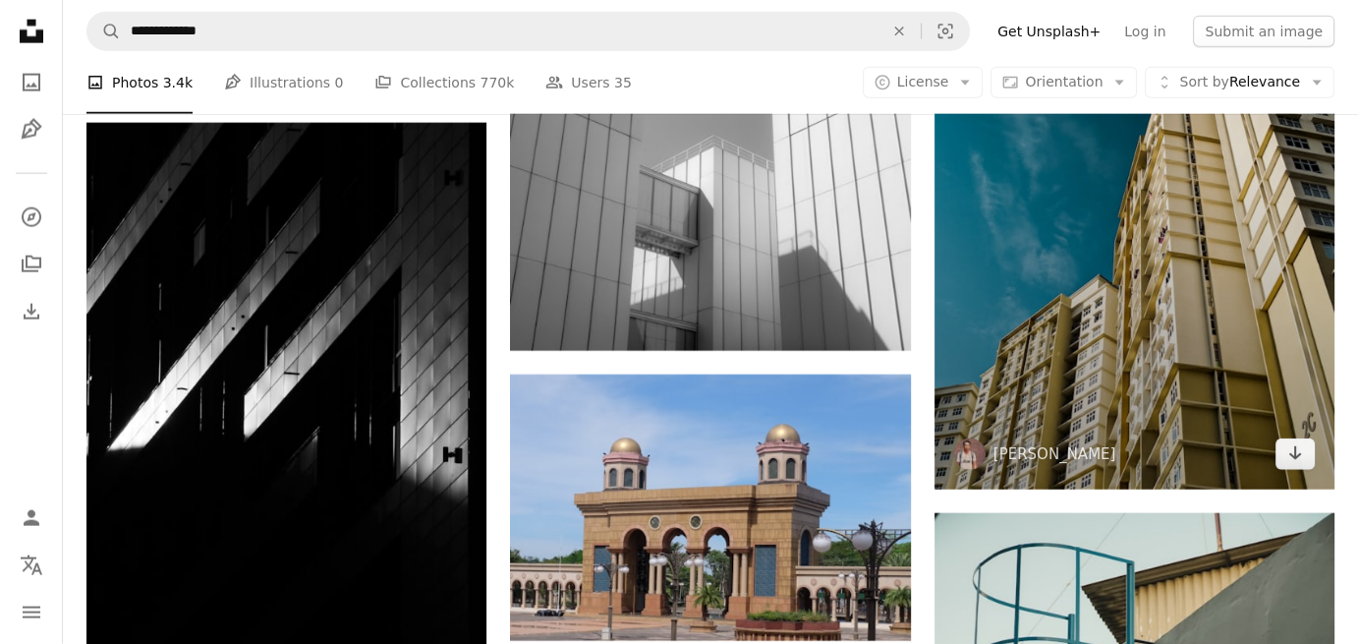
click at [1078, 418] on img at bounding box center [1134, 133] width 400 height 711
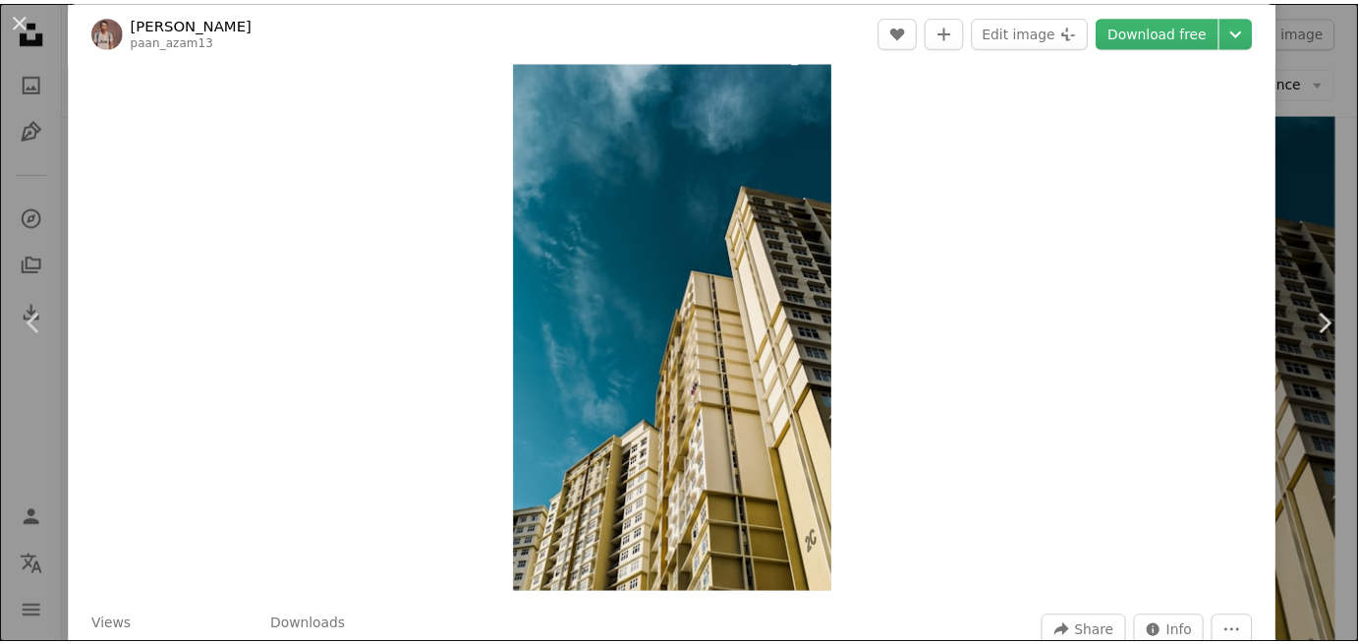
scroll to position [98, 0]
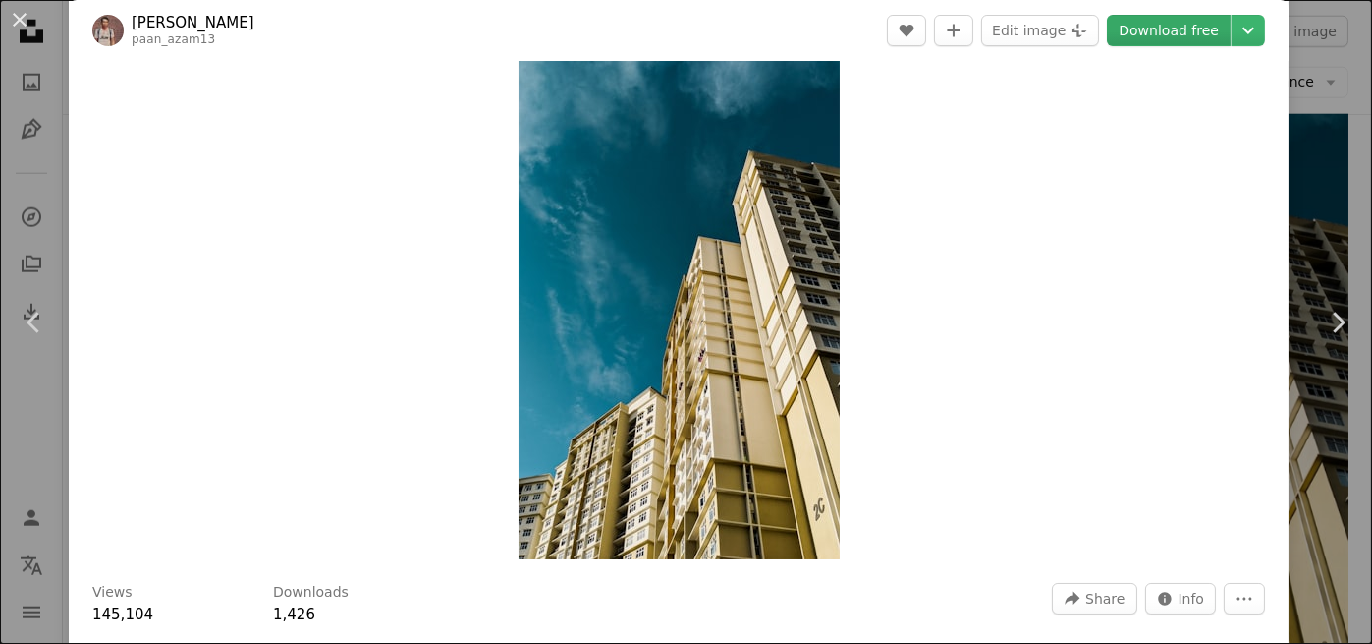
click at [1159, 31] on link "Download free" at bounding box center [1169, 30] width 124 height 31
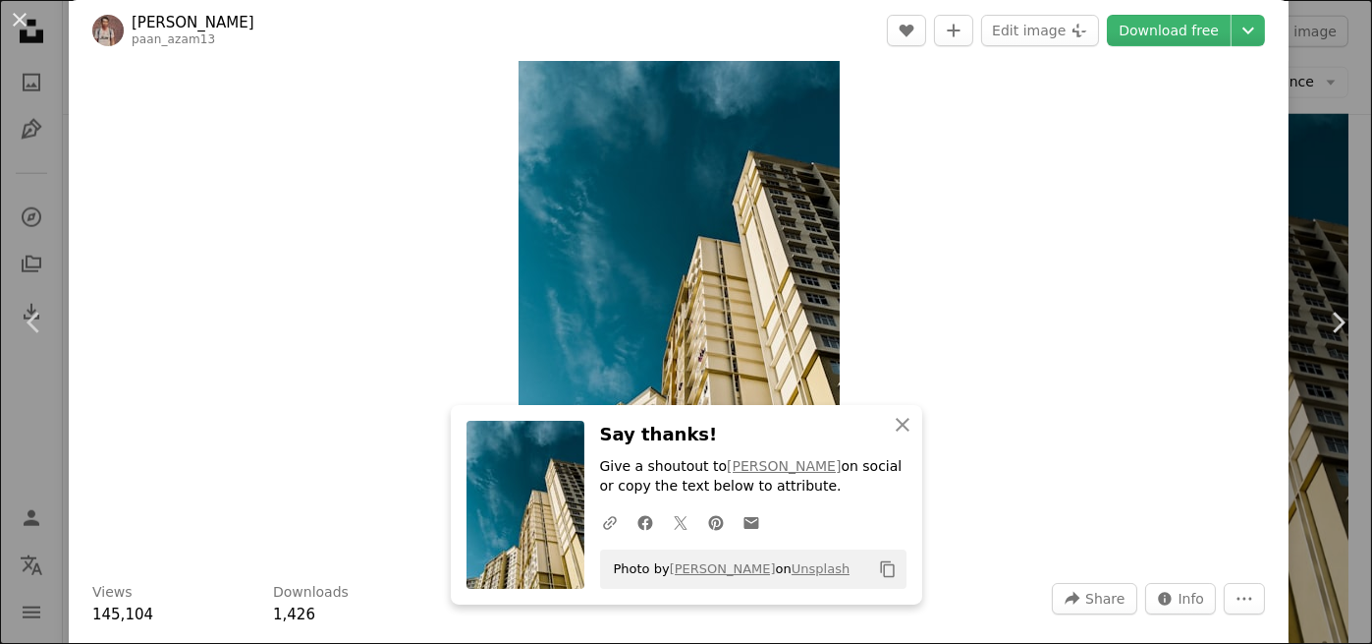
click at [23, 29] on button "An X shape" at bounding box center [20, 20] width 24 height 24
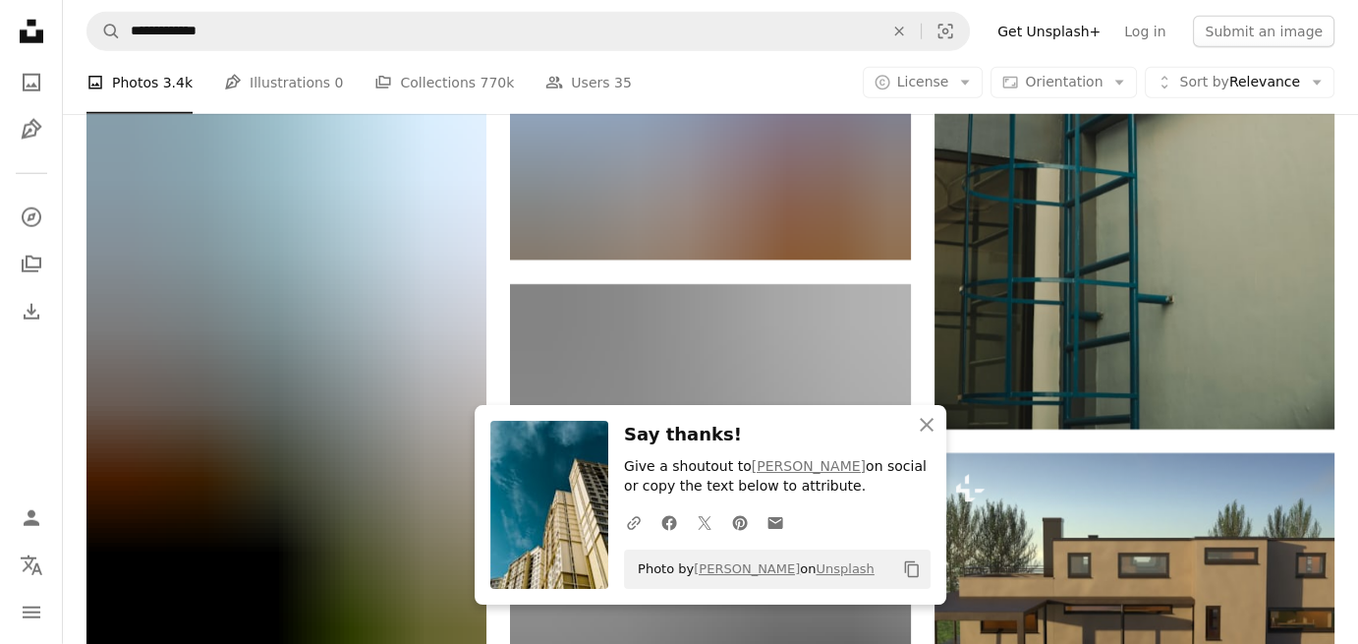
scroll to position [20451, 0]
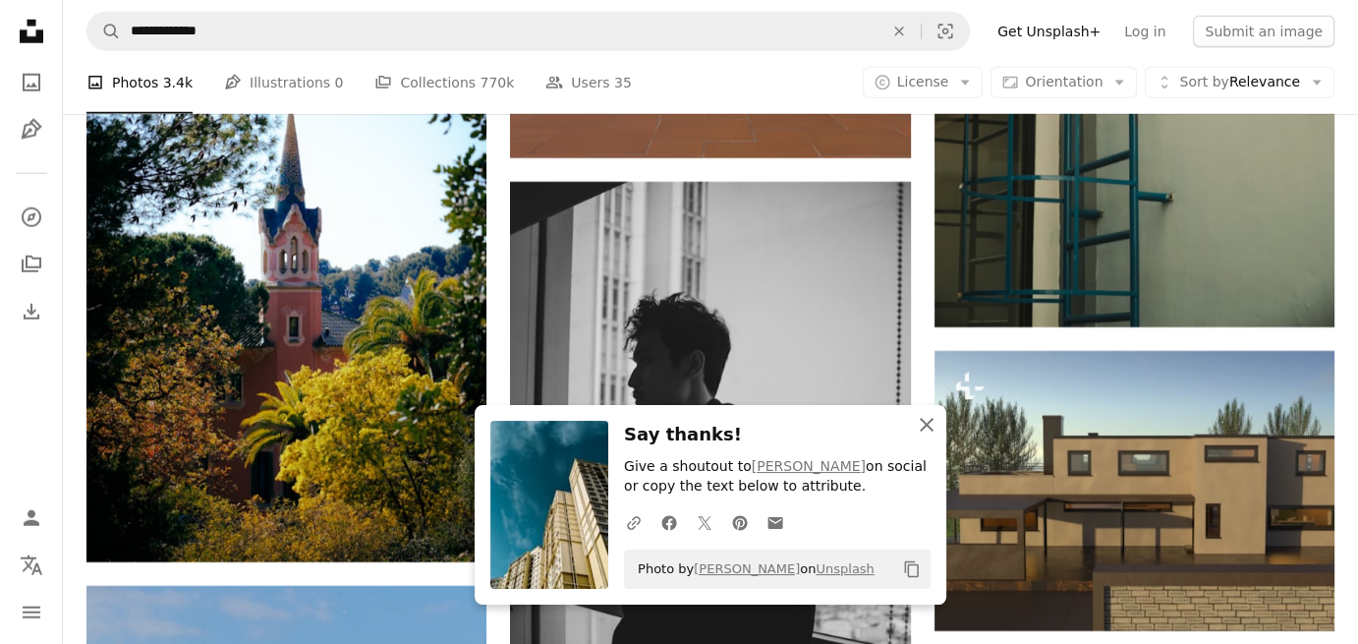
click at [932, 423] on icon "An X shape" at bounding box center [927, 425] width 24 height 24
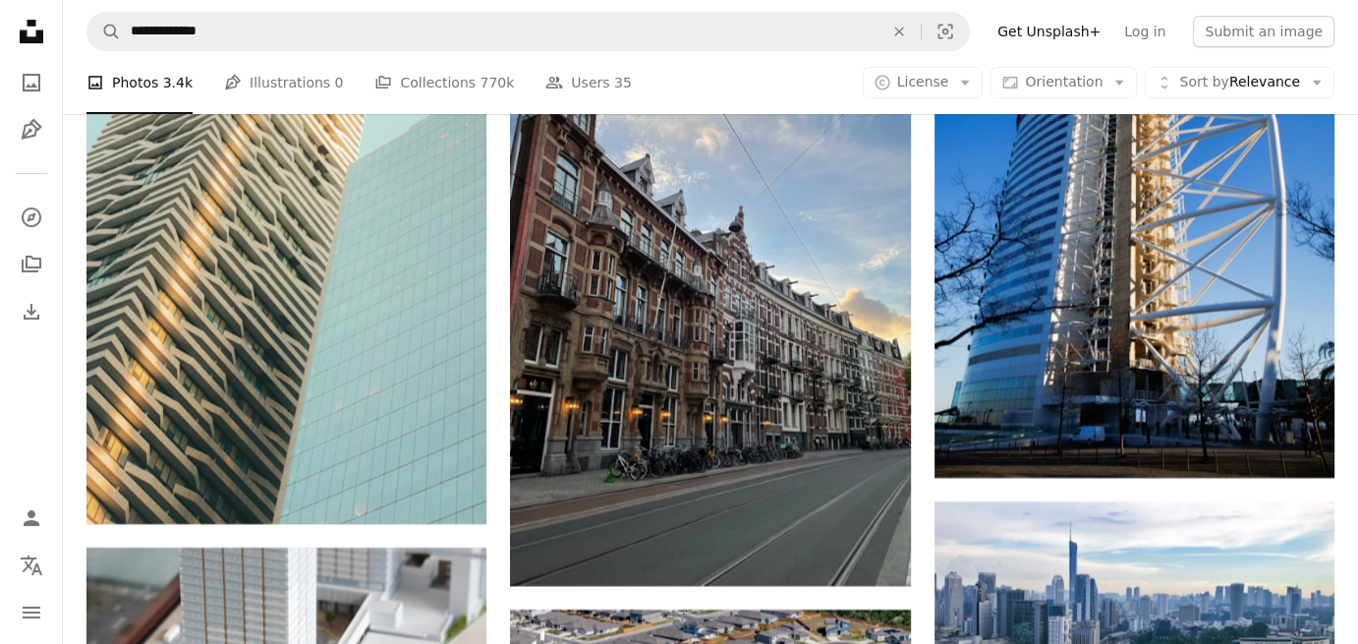
scroll to position [22945, 0]
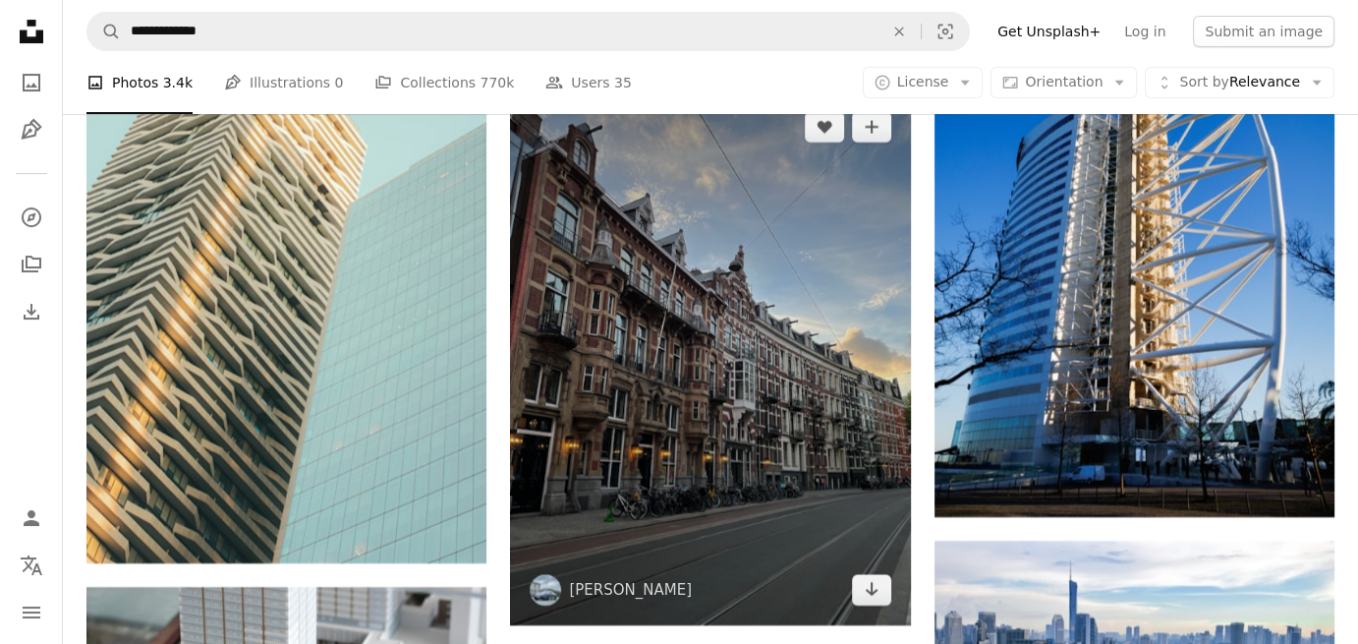
click at [720, 387] on img at bounding box center [710, 357] width 400 height 533
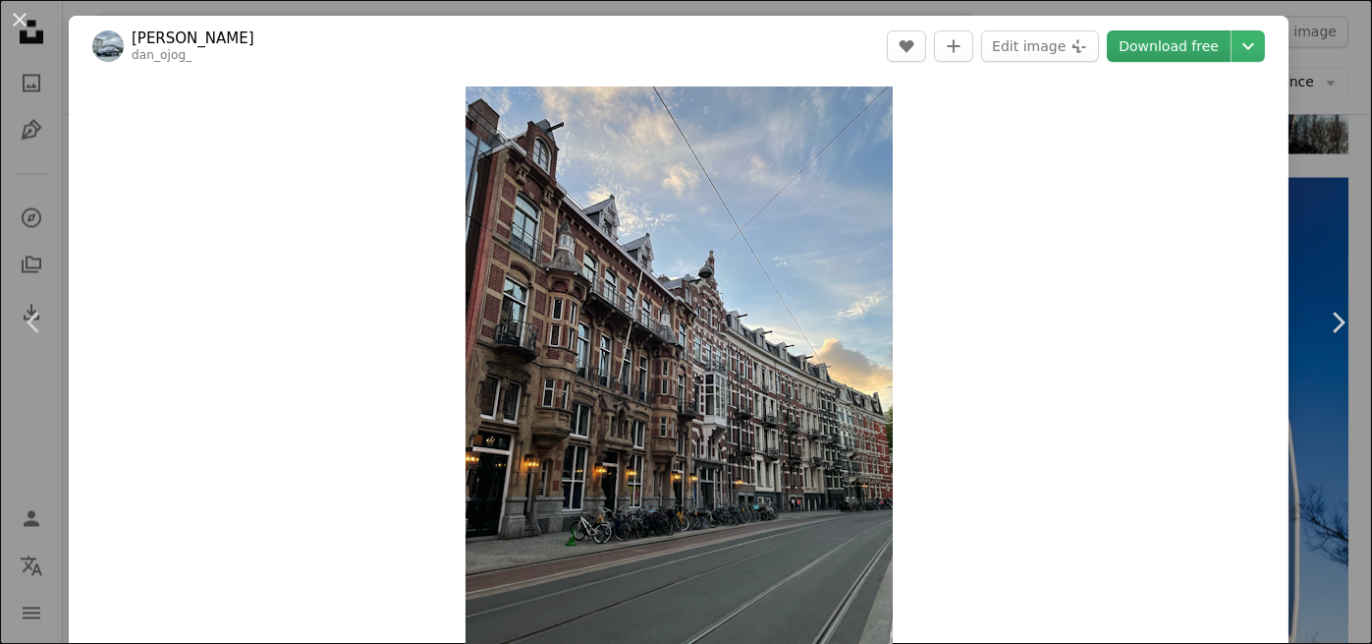
click at [1143, 53] on link "Download free" at bounding box center [1169, 45] width 124 height 31
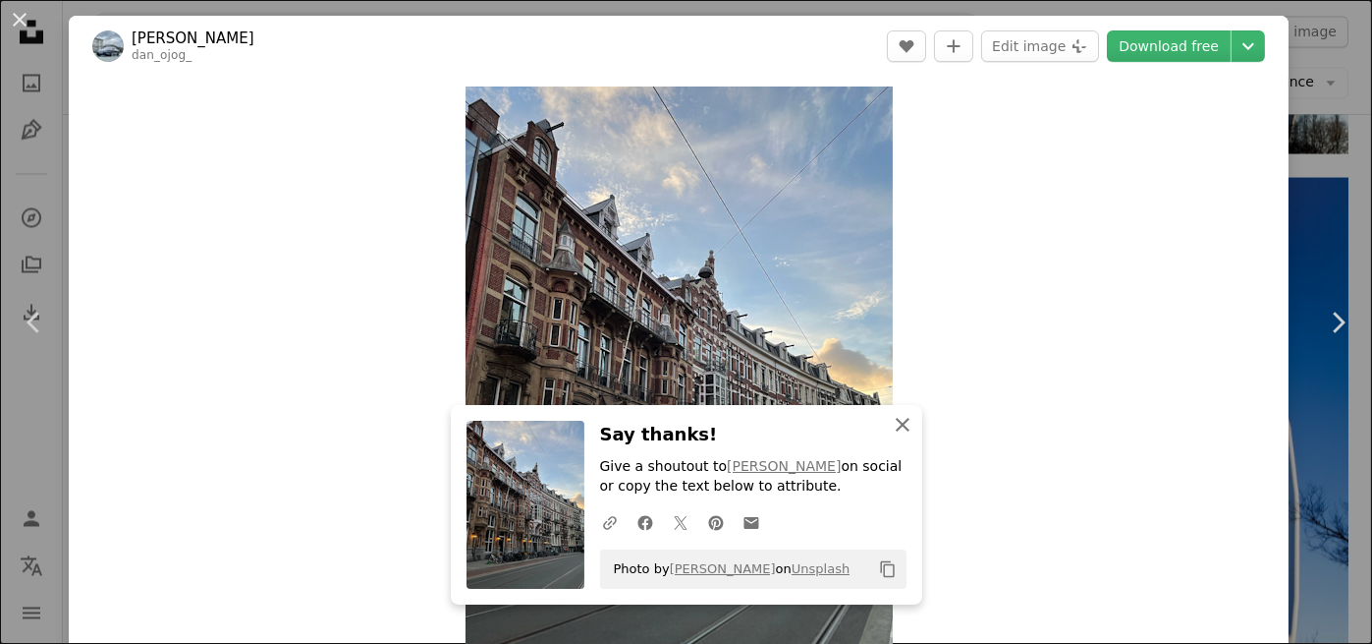
click at [897, 421] on icon "button" at bounding box center [903, 425] width 14 height 14
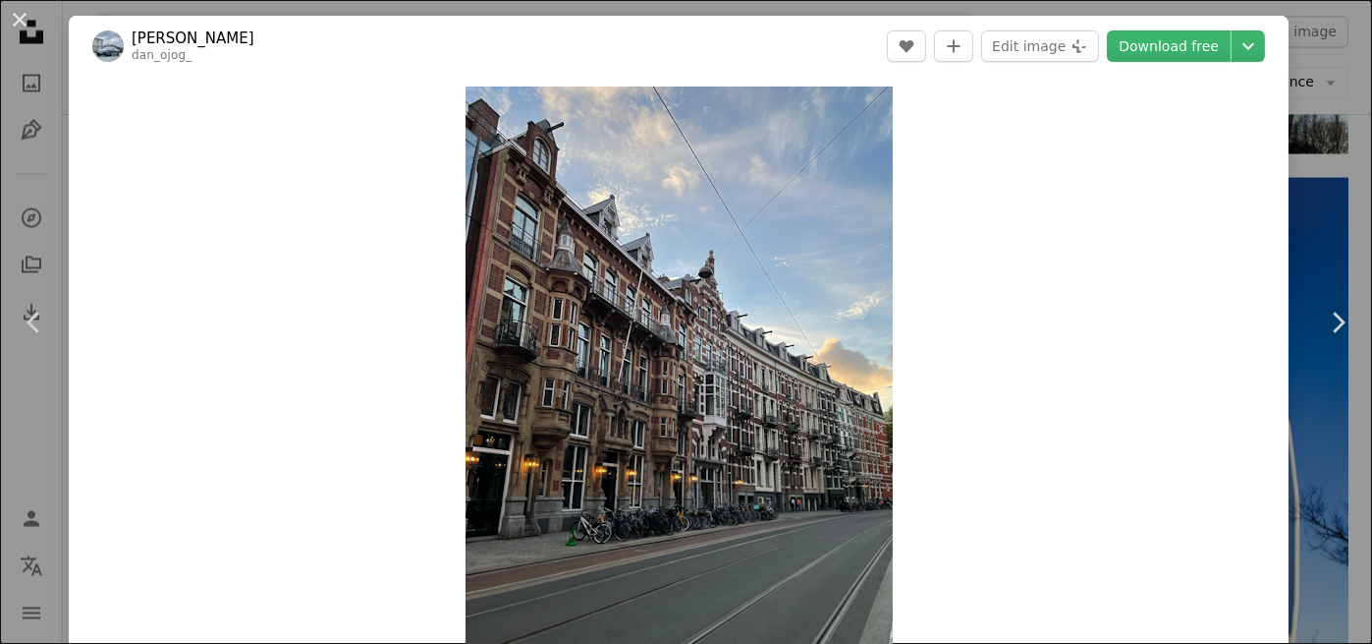
click at [956, 98] on div "Zoom in" at bounding box center [679, 371] width 1220 height 589
click at [1233, 42] on icon "Chevron down" at bounding box center [1248, 46] width 31 height 24
click at [1309, 196] on dialog "An X shape Chevron left Chevron right [PERSON_NAME] dan_ojog_ A heart A plus si…" at bounding box center [686, 322] width 1372 height 644
click at [1294, 120] on div "An X shape Chevron left Chevron right [PERSON_NAME] dan_ojog_ A heart A plus si…" at bounding box center [686, 322] width 1372 height 644
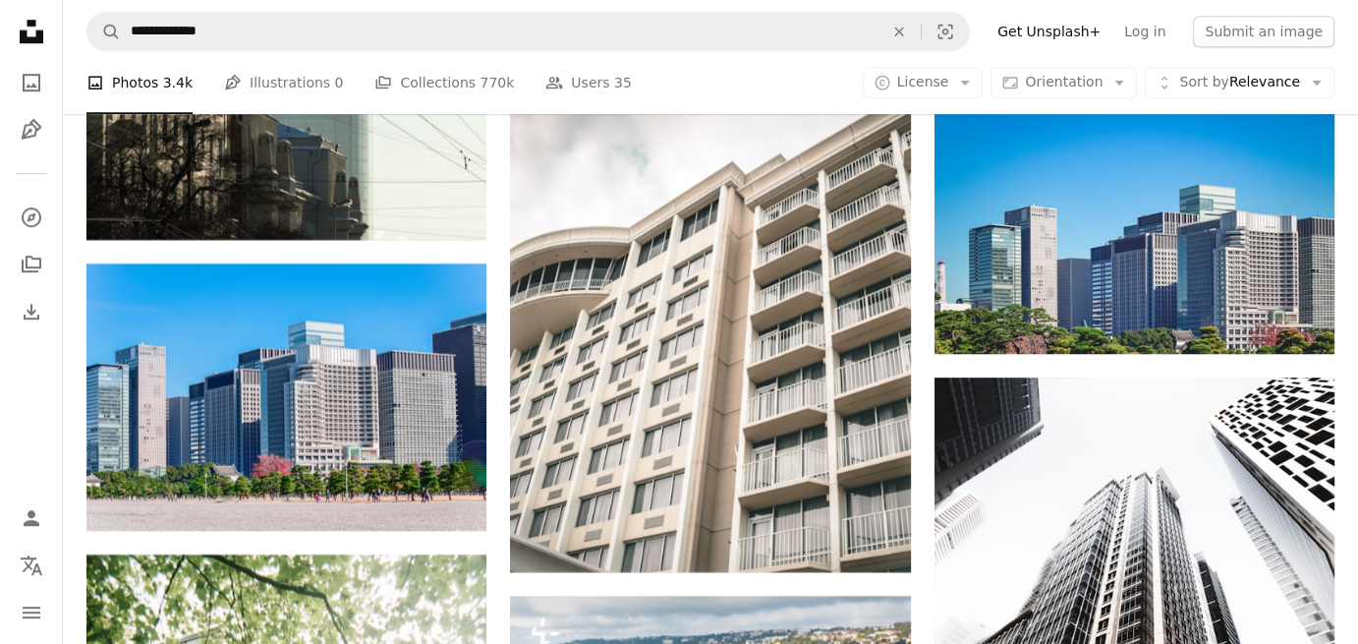
scroll to position [46427, 0]
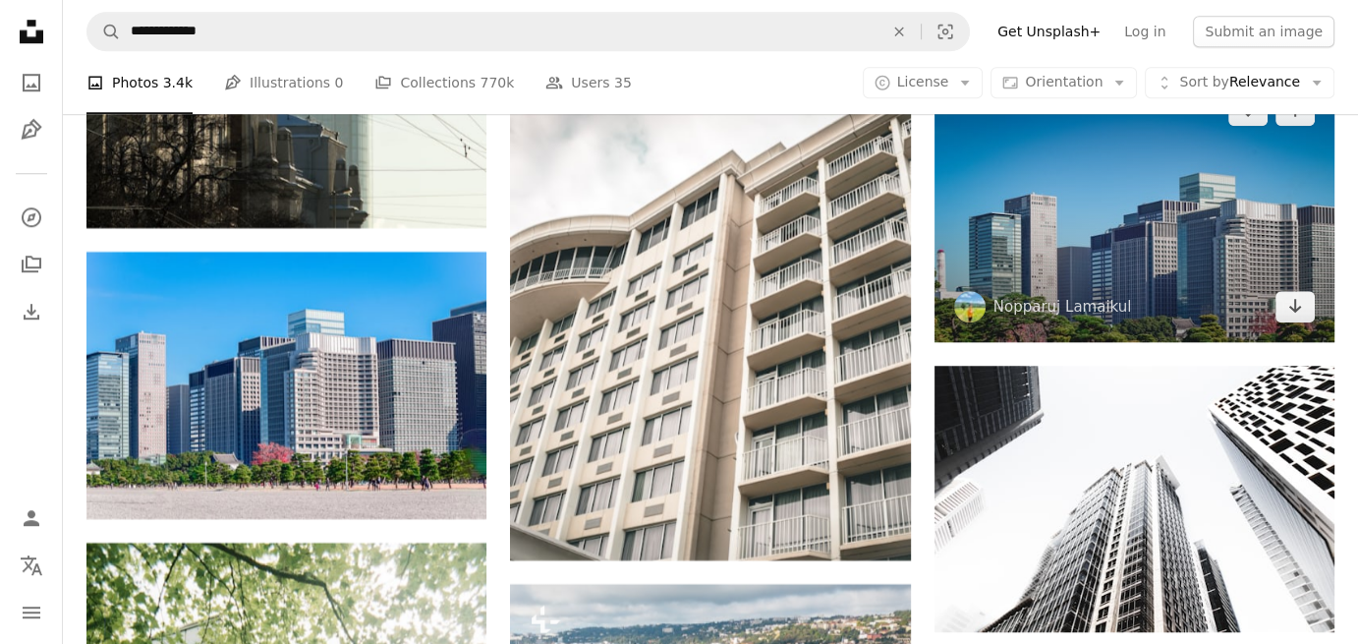
click at [1124, 258] on img at bounding box center [1134, 208] width 400 height 267
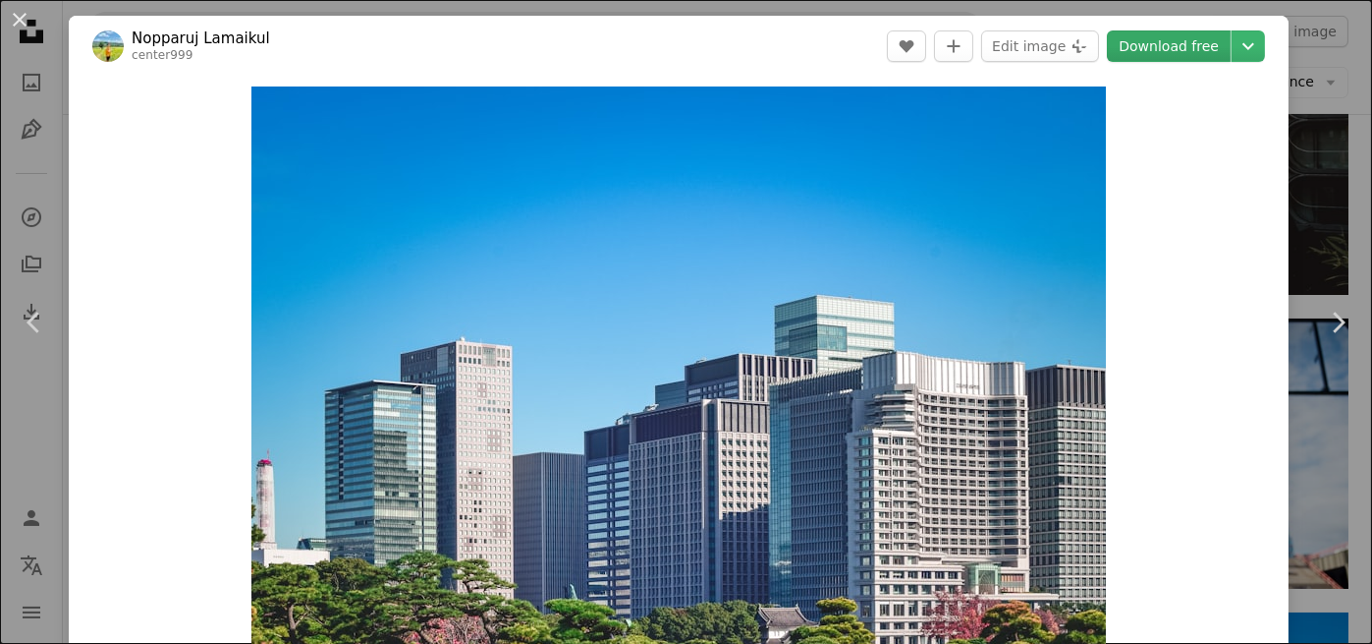
click at [1172, 55] on link "Download free" at bounding box center [1169, 45] width 124 height 31
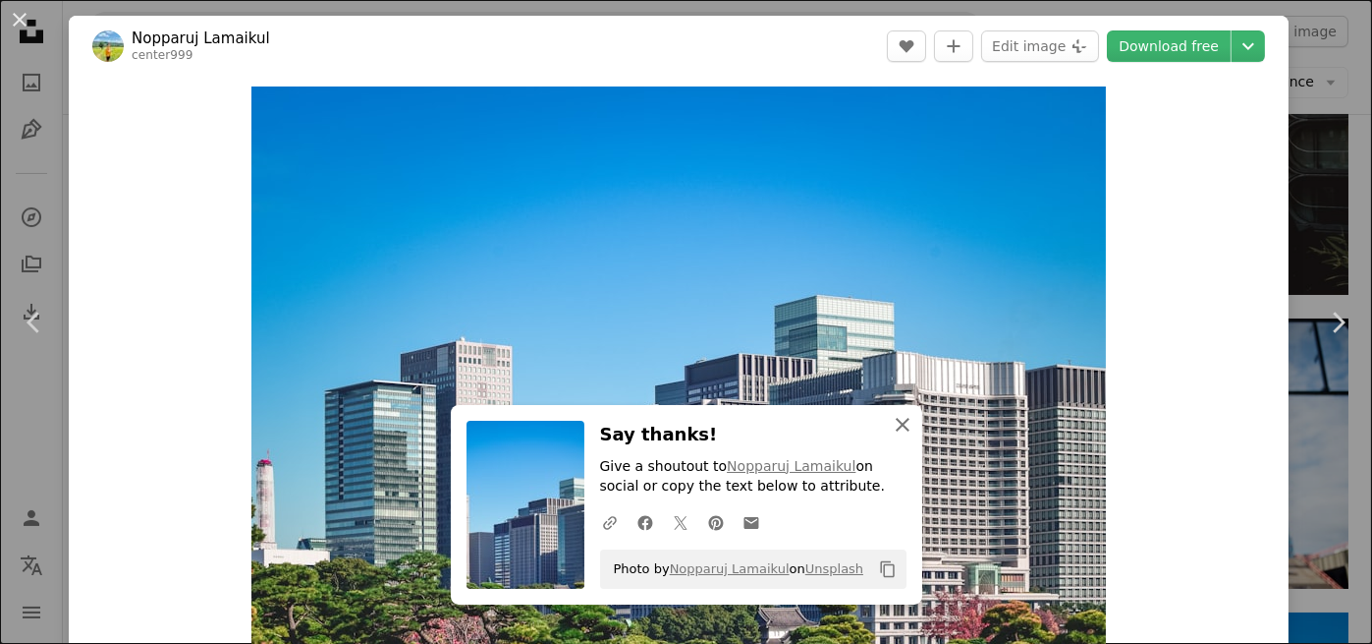
click at [896, 423] on icon "button" at bounding box center [903, 425] width 14 height 14
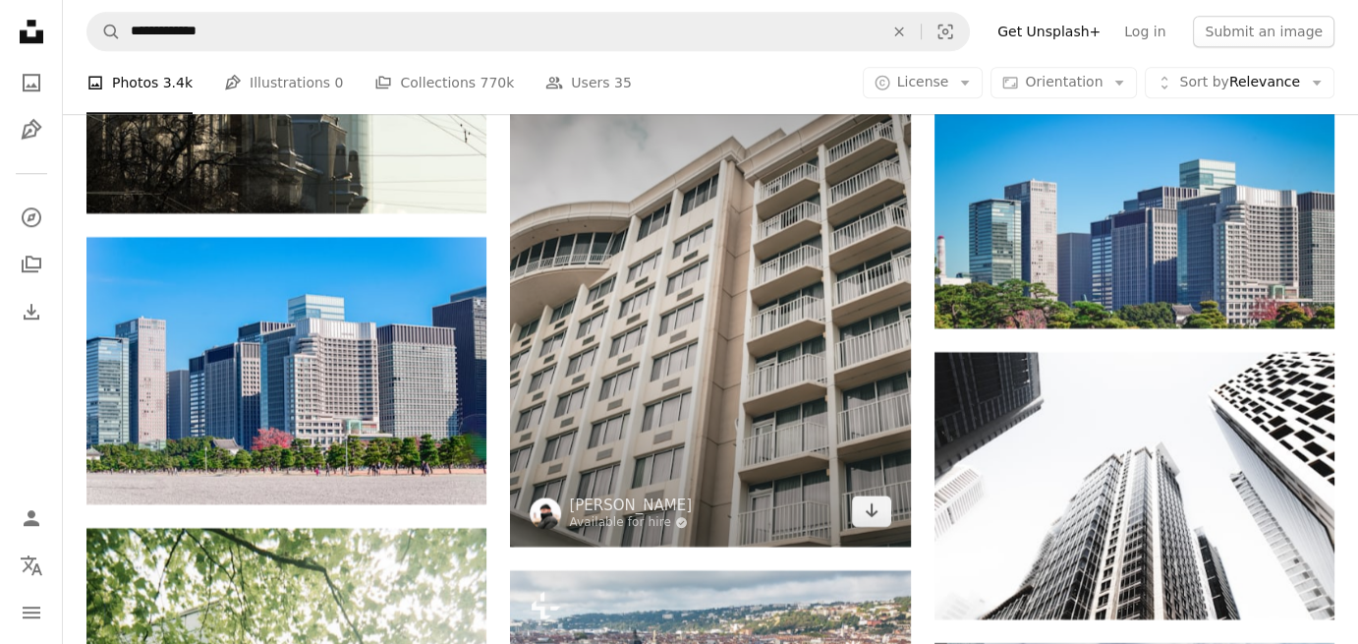
scroll to position [46427, 0]
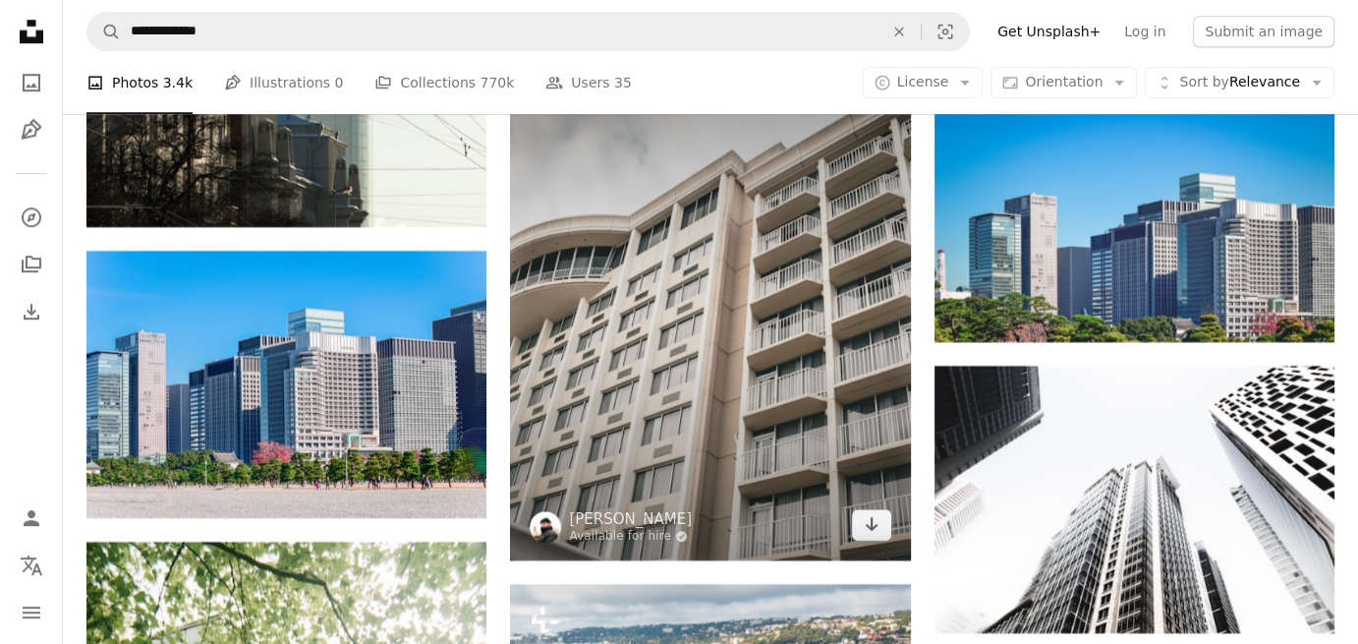
click at [728, 351] on img at bounding box center [710, 310] width 400 height 500
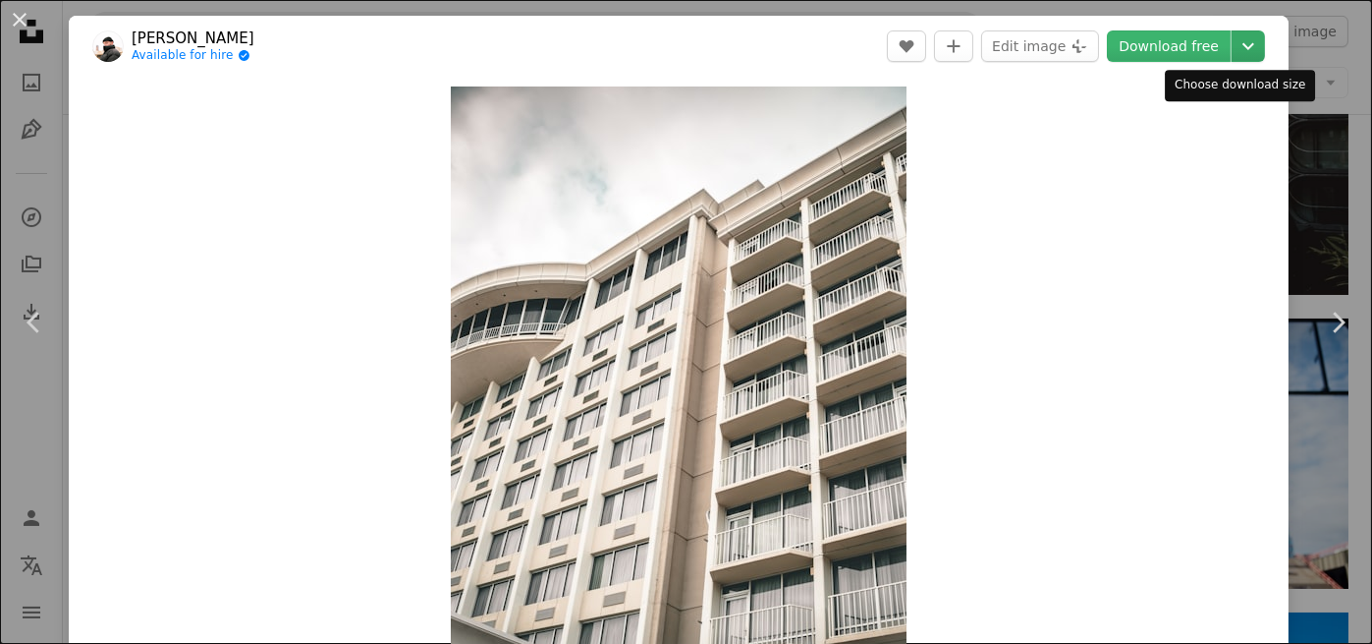
click at [1233, 48] on icon "Chevron down" at bounding box center [1248, 46] width 31 height 24
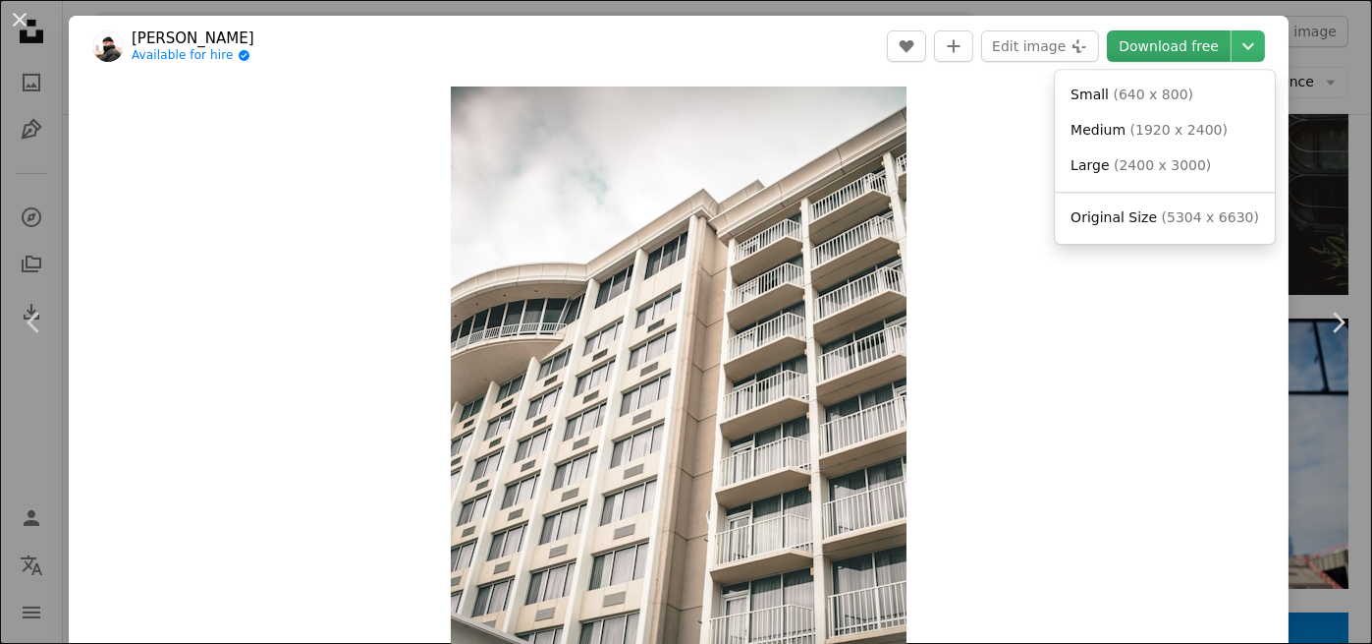
click at [1157, 50] on dialog "An X shape Chevron left Chevron right [PERSON_NAME] Available for hire A checkm…" at bounding box center [686, 322] width 1372 height 644
click at [1233, 45] on icon "Chevron down" at bounding box center [1248, 46] width 31 height 24
click at [1181, 225] on span "( 5304 x 6630 )" at bounding box center [1210, 217] width 97 height 16
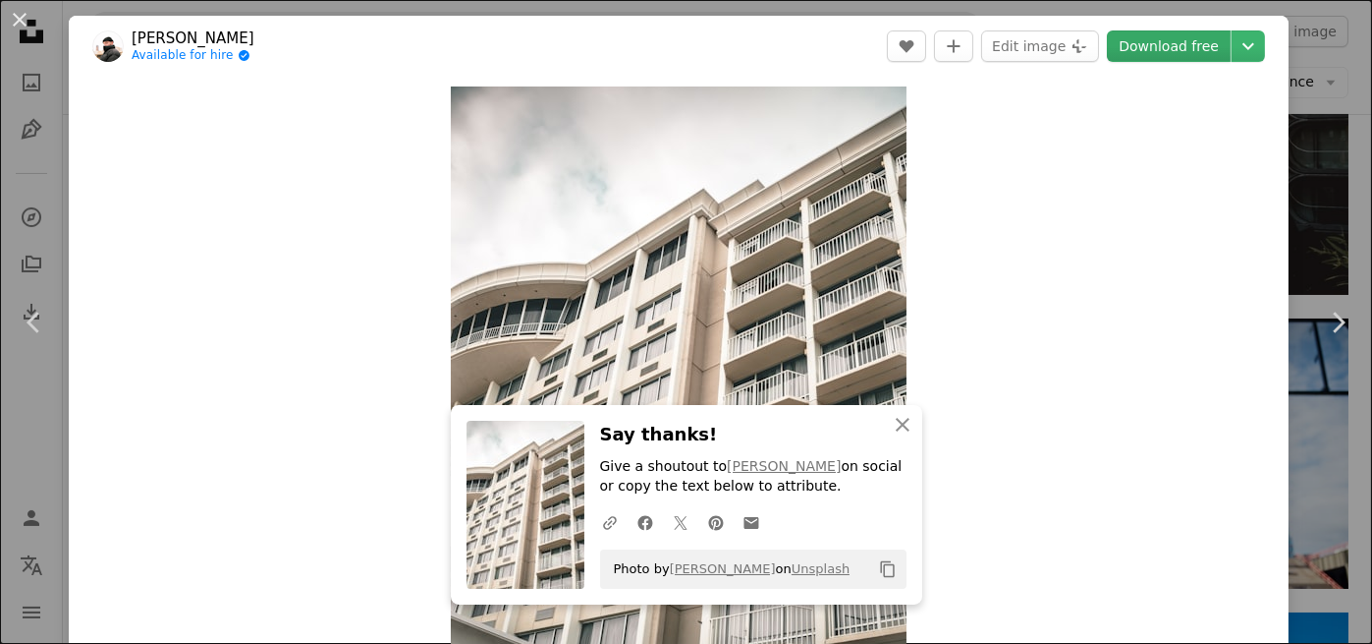
click at [1173, 52] on link "Download free" at bounding box center [1169, 45] width 124 height 31
click at [17, 22] on button "An X shape" at bounding box center [20, 20] width 24 height 24
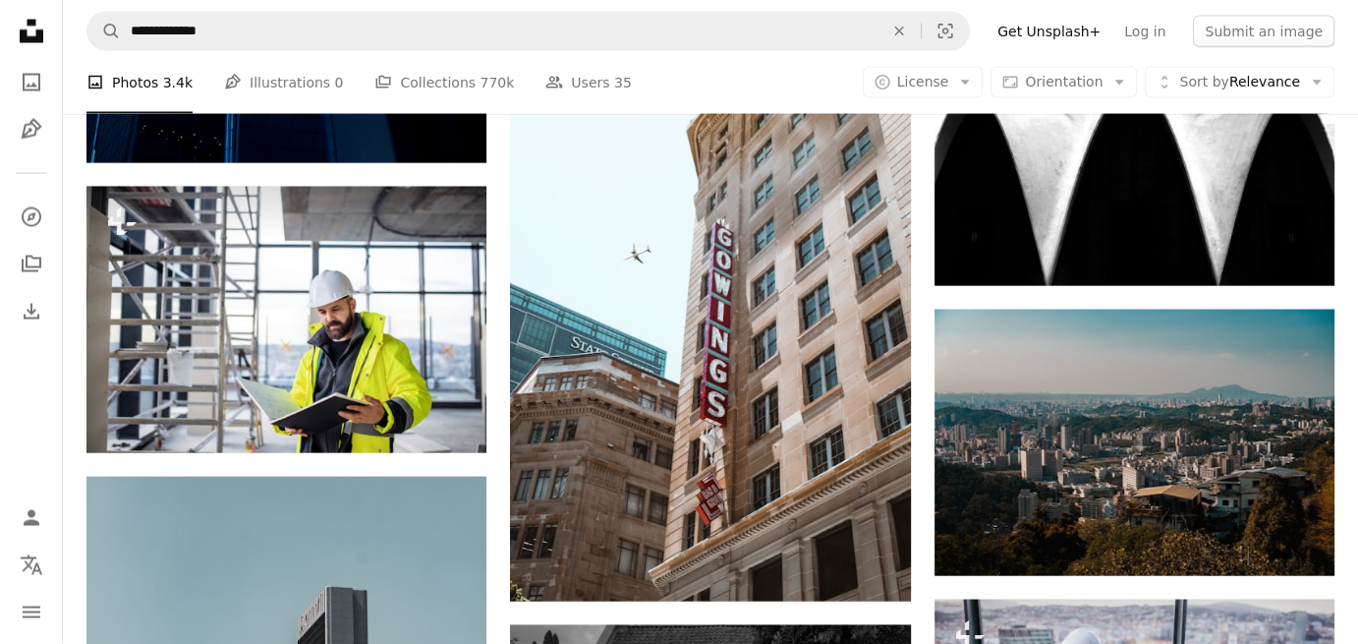
scroll to position [70989, 0]
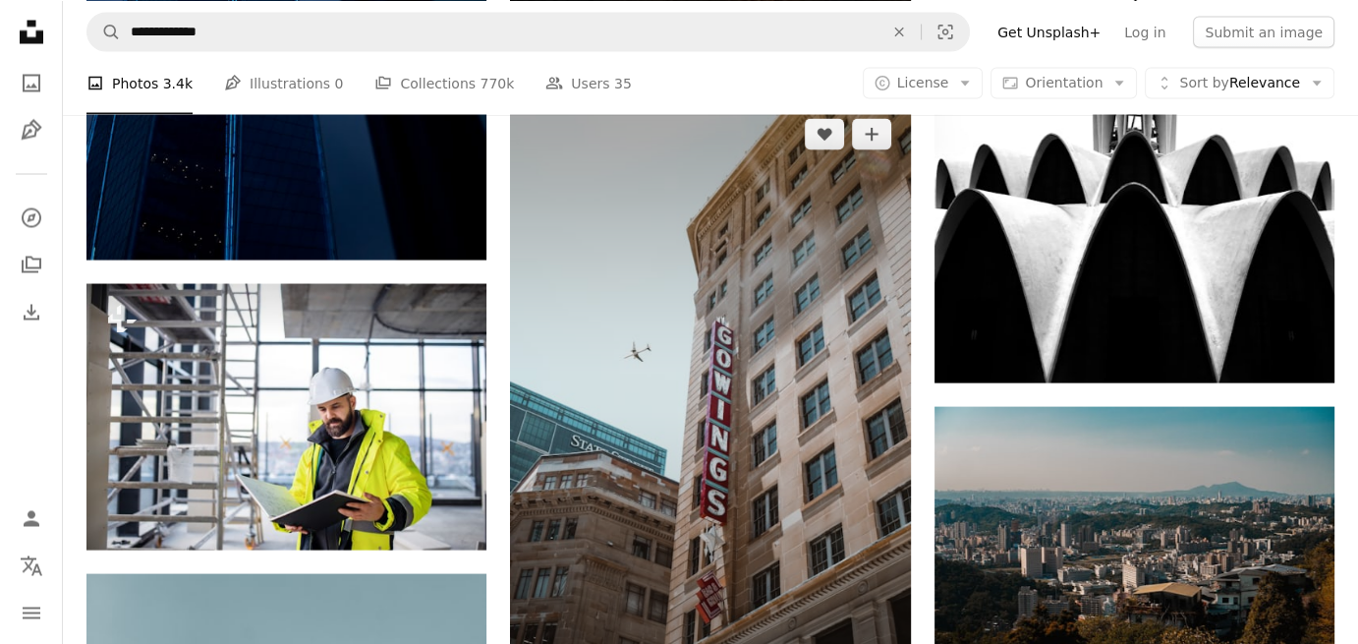
click at [822, 412] on img at bounding box center [710, 399] width 400 height 600
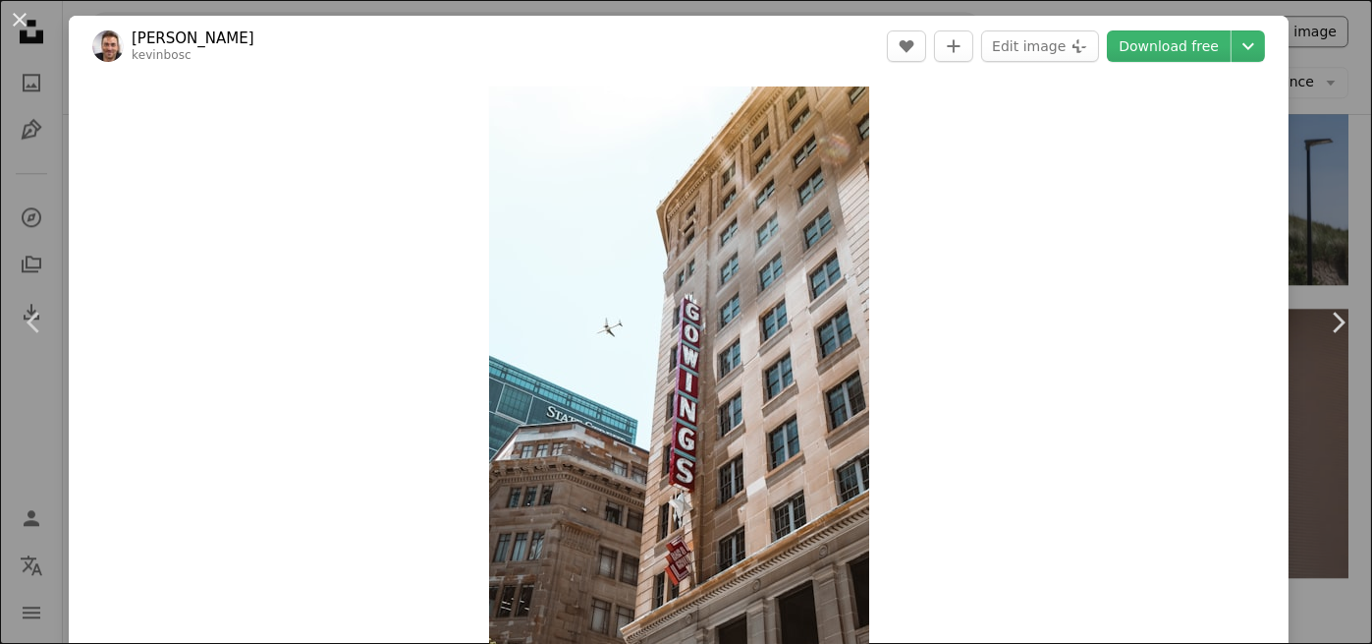
click at [1291, 6] on div "An X shape Chevron left Chevron right [PERSON_NAME] kevinbosc A heart A plus si…" at bounding box center [686, 322] width 1372 height 644
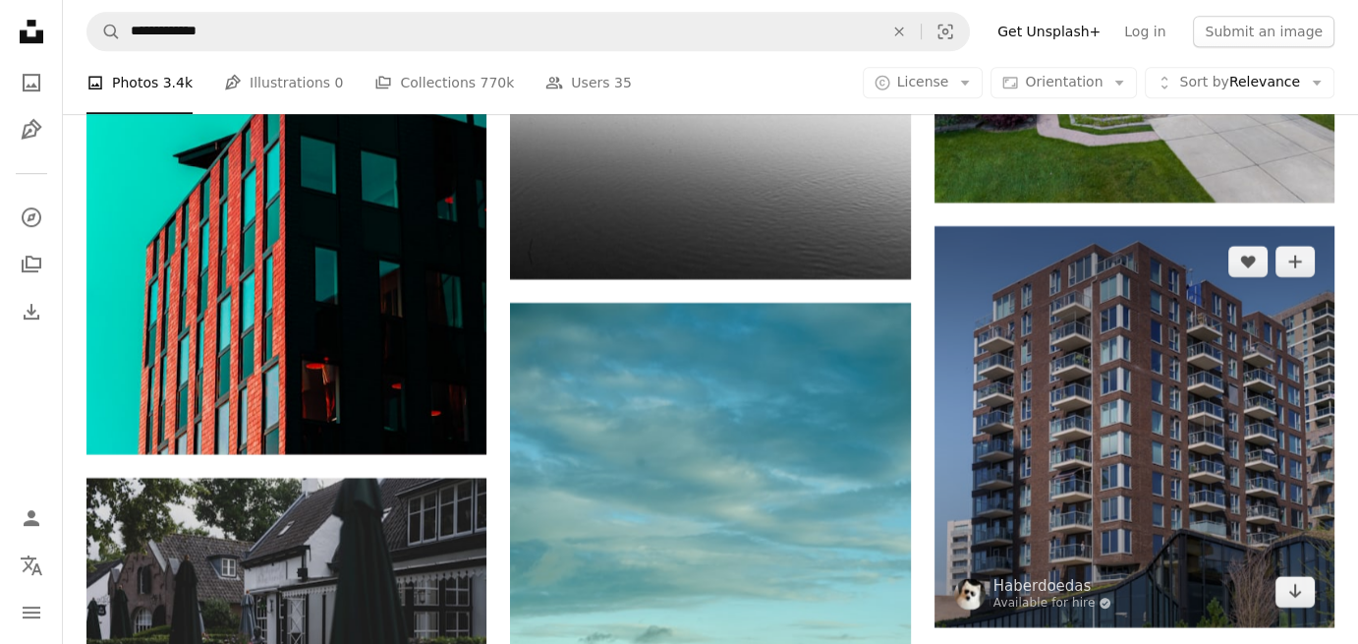
scroll to position [75998, 0]
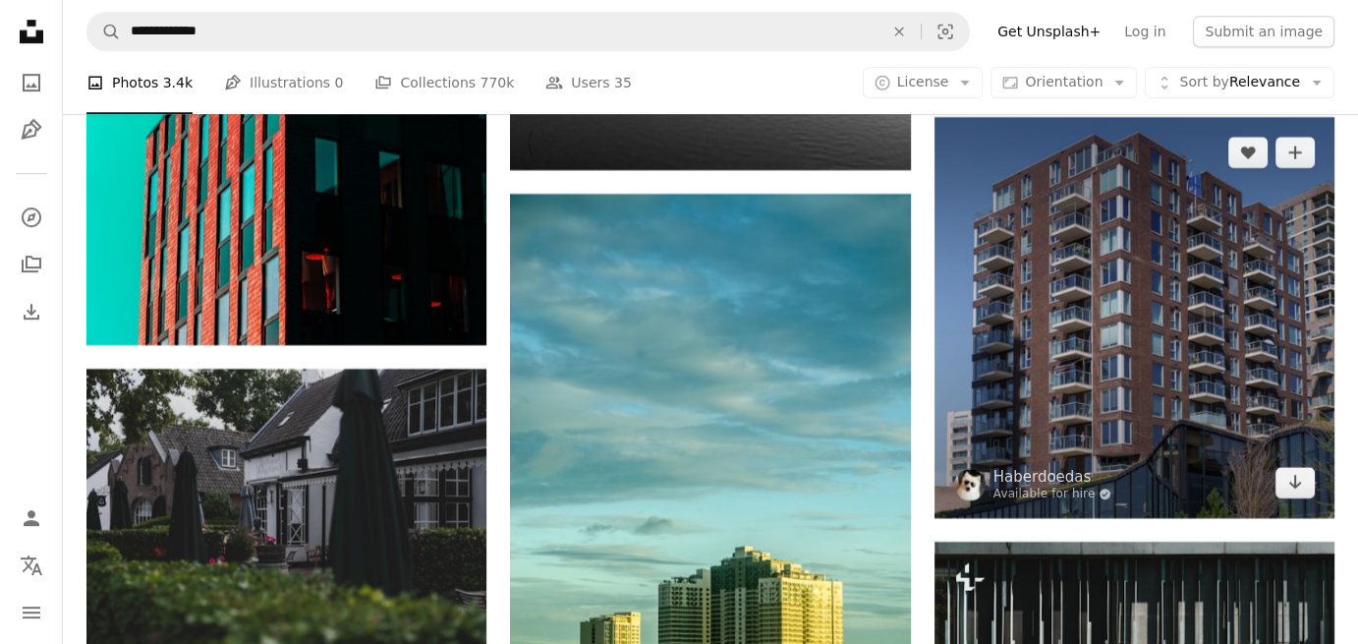
click at [1173, 292] on img at bounding box center [1134, 317] width 400 height 400
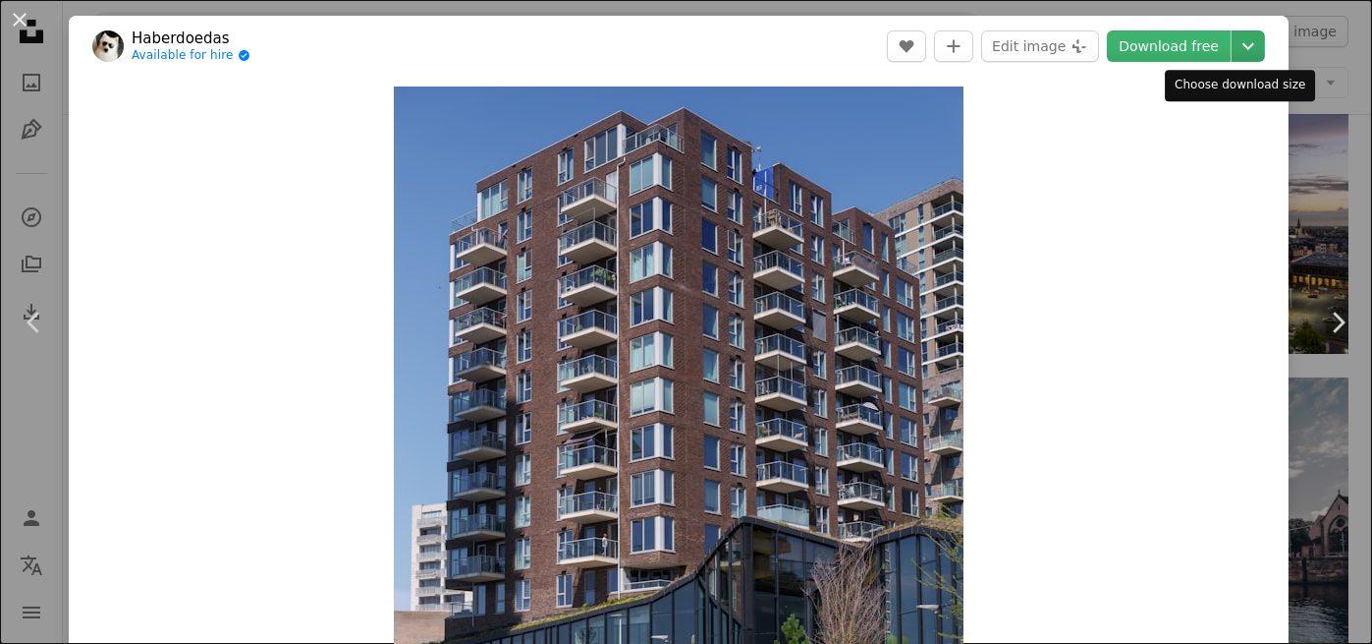
click at [1233, 38] on icon "Chevron down" at bounding box center [1248, 46] width 31 height 24
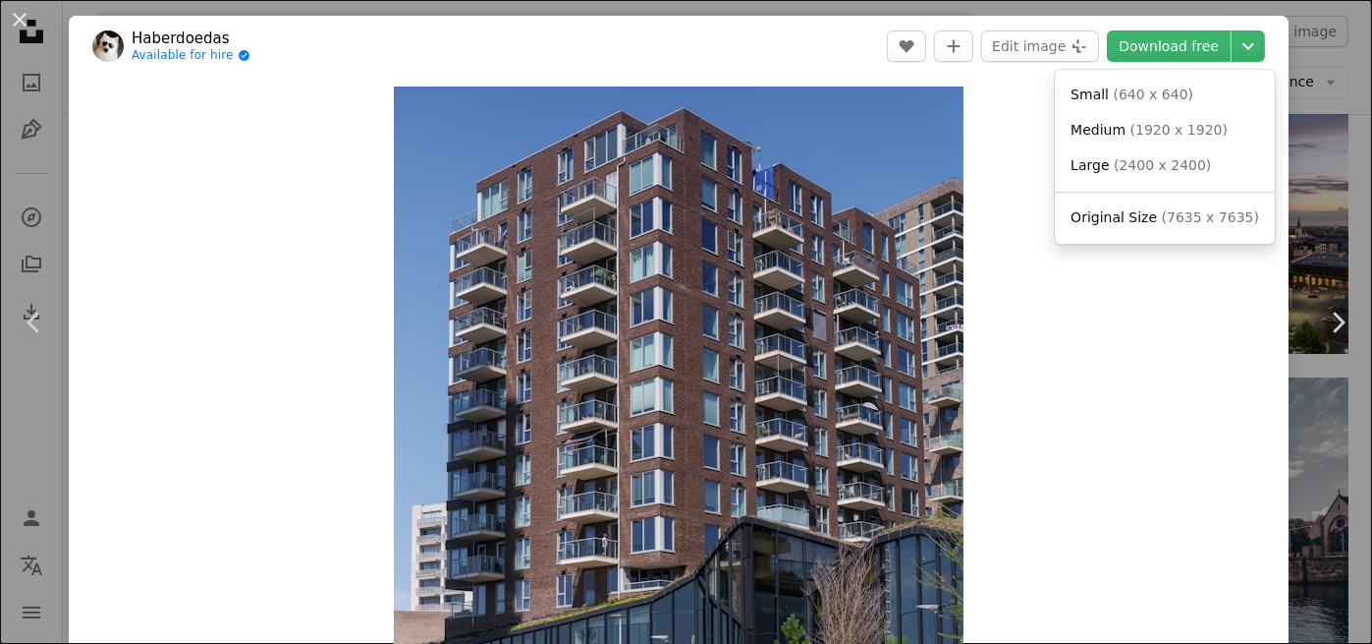
click at [1192, 218] on span "( 7635 x 7635 )" at bounding box center [1210, 217] width 97 height 16
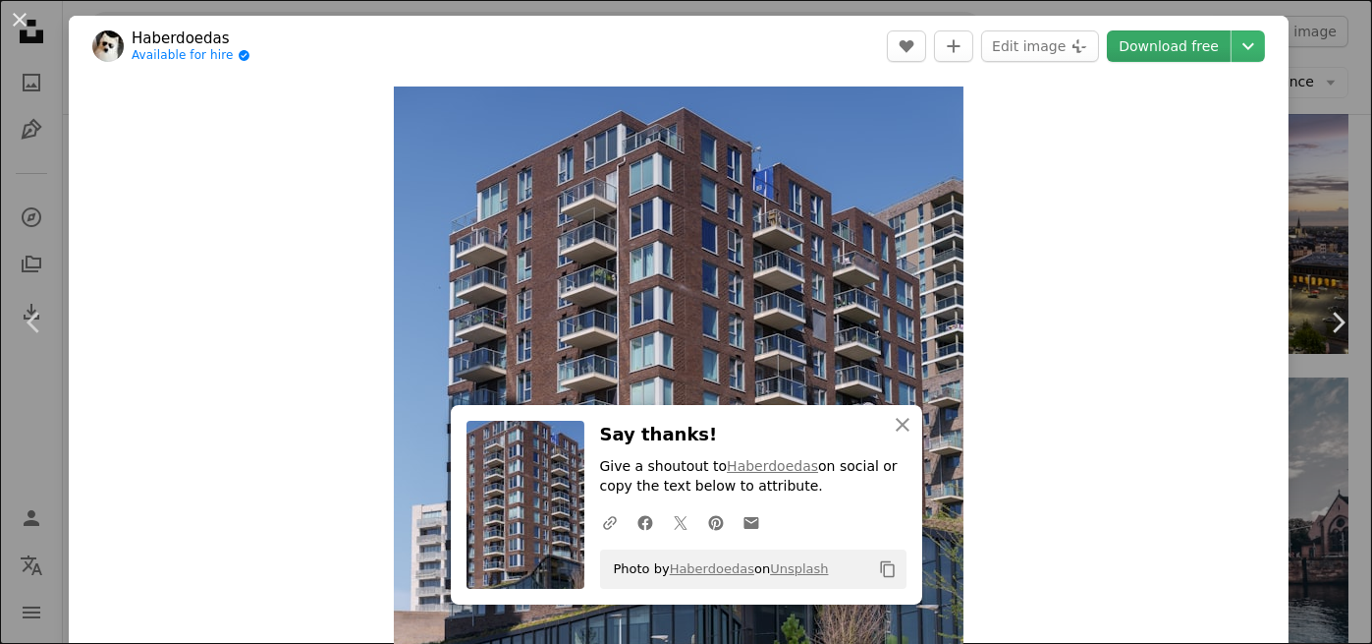
click at [1160, 48] on link "Download free" at bounding box center [1169, 45] width 124 height 31
click at [891, 421] on icon "An X shape" at bounding box center [903, 425] width 24 height 24
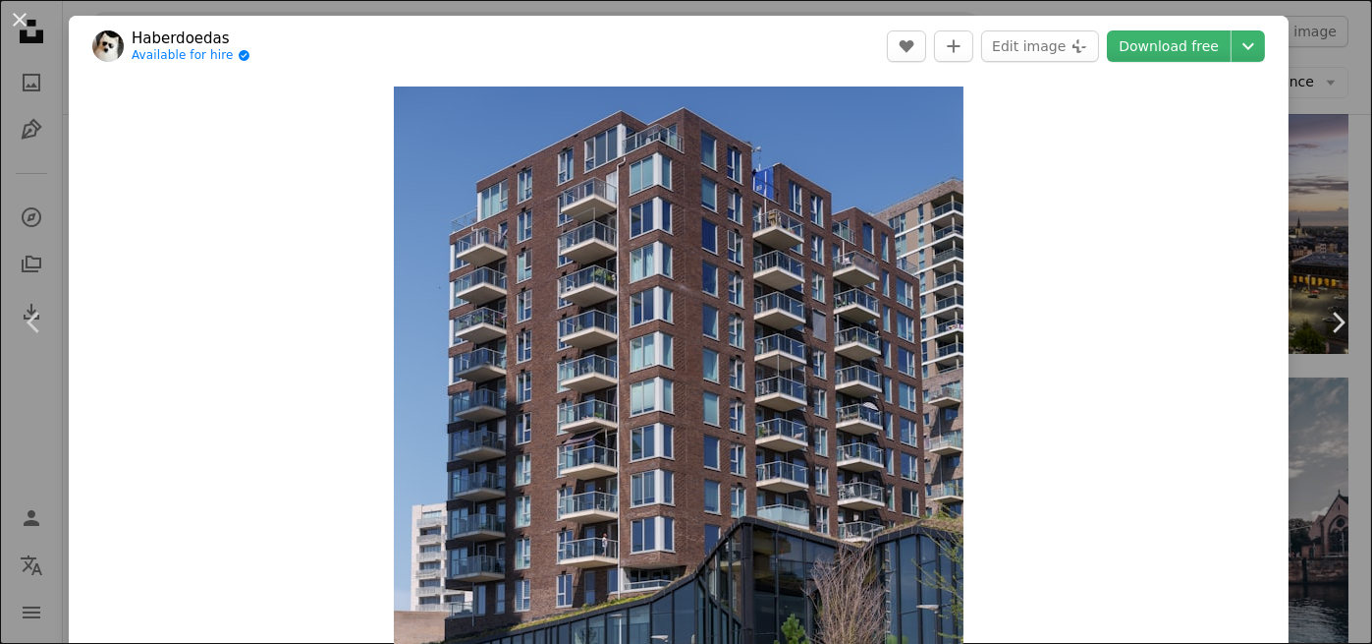
click at [58, 66] on div "An X shape Chevron left Chevron right Haberdoedas Available for hire A checkmar…" at bounding box center [686, 322] width 1372 height 644
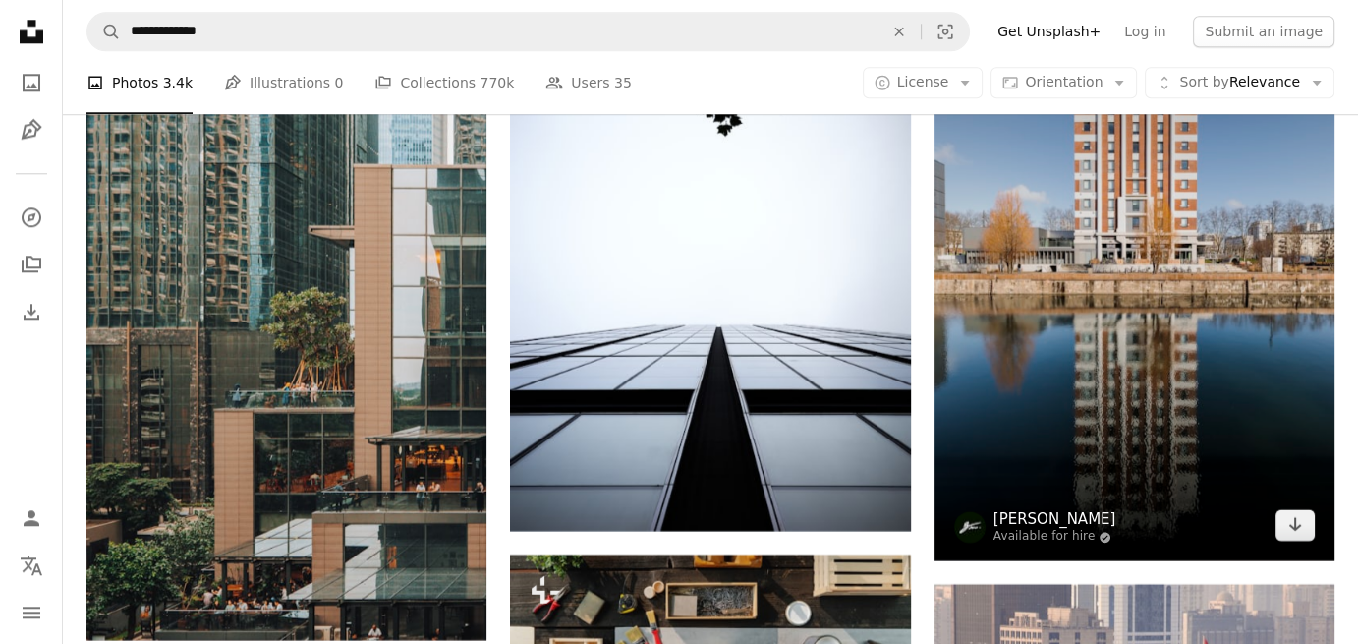
scroll to position [76883, 0]
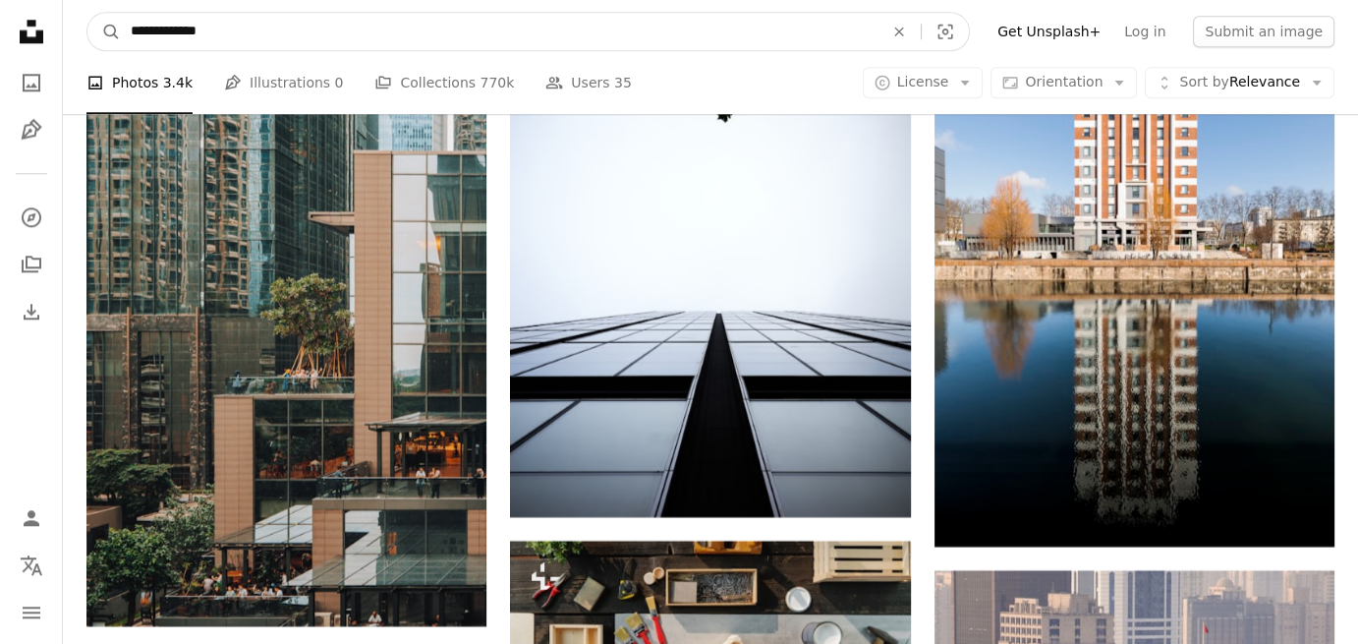
click at [875, 17] on input "**********" at bounding box center [499, 31] width 756 height 37
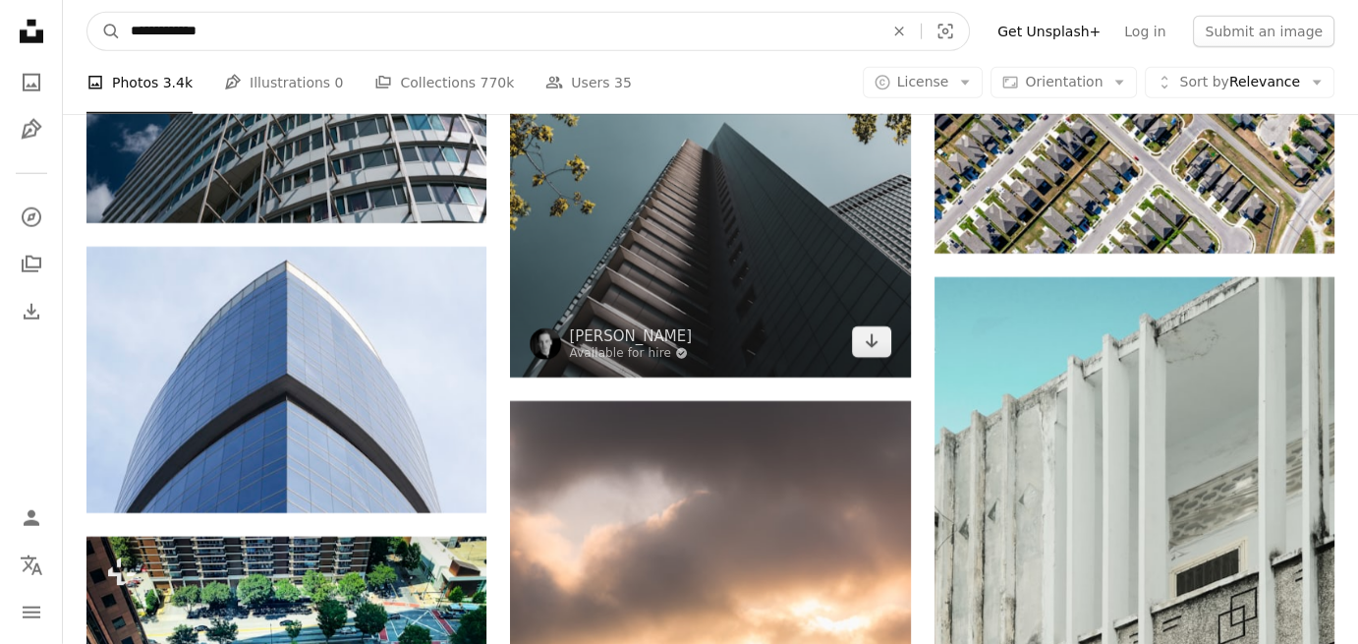
scroll to position [80224, 0]
